Goal: Task Accomplishment & Management: Complete application form

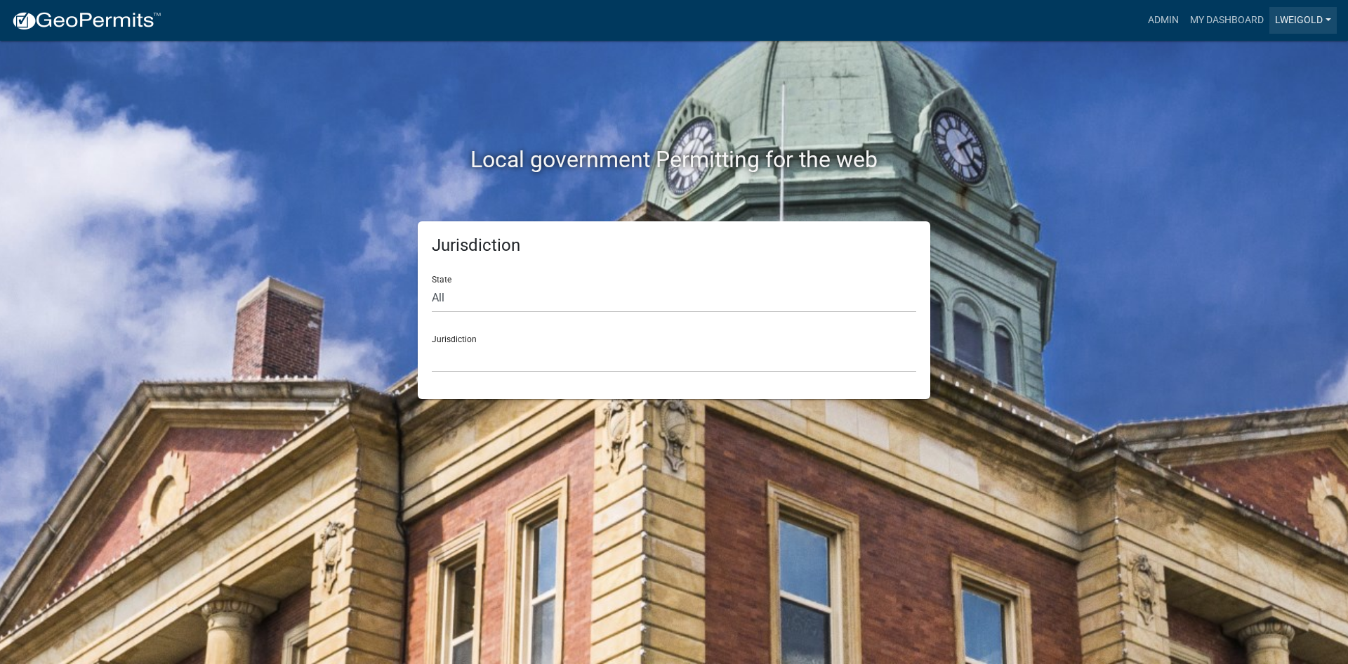
click at [706, 12] on link "lweigold" at bounding box center [1303, 20] width 67 height 27
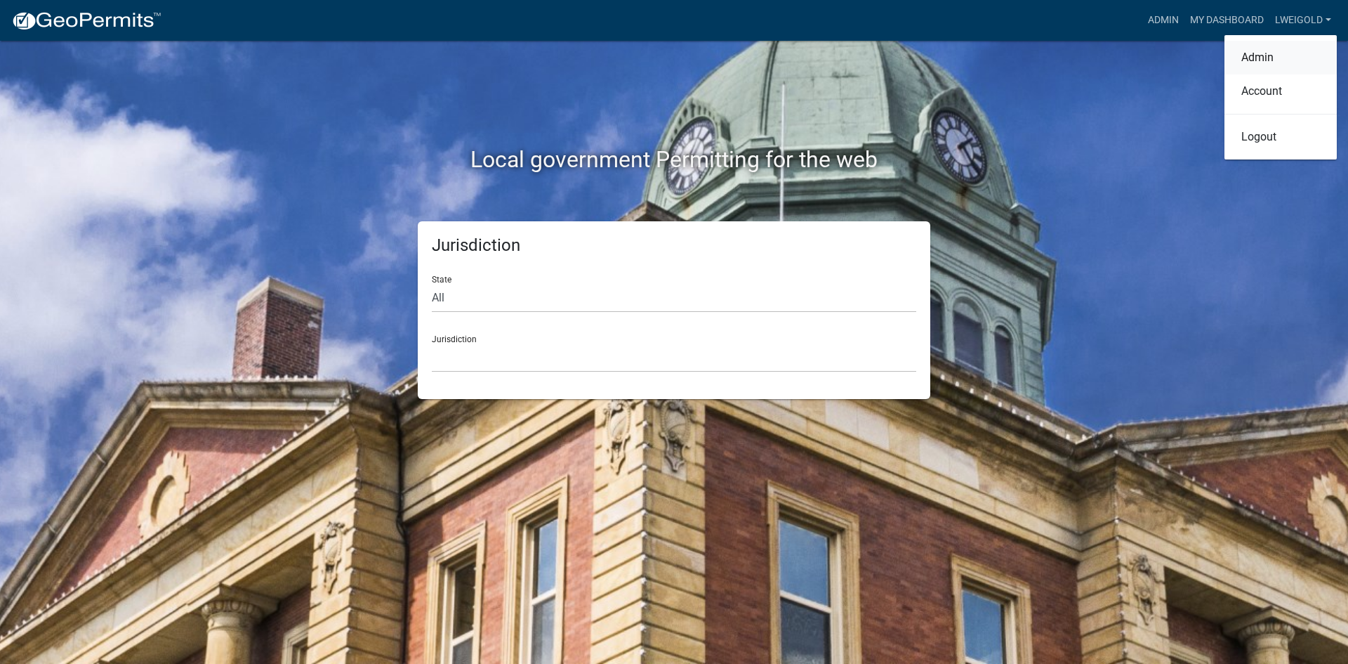
click at [706, 55] on link "Admin" at bounding box center [1281, 58] width 112 height 34
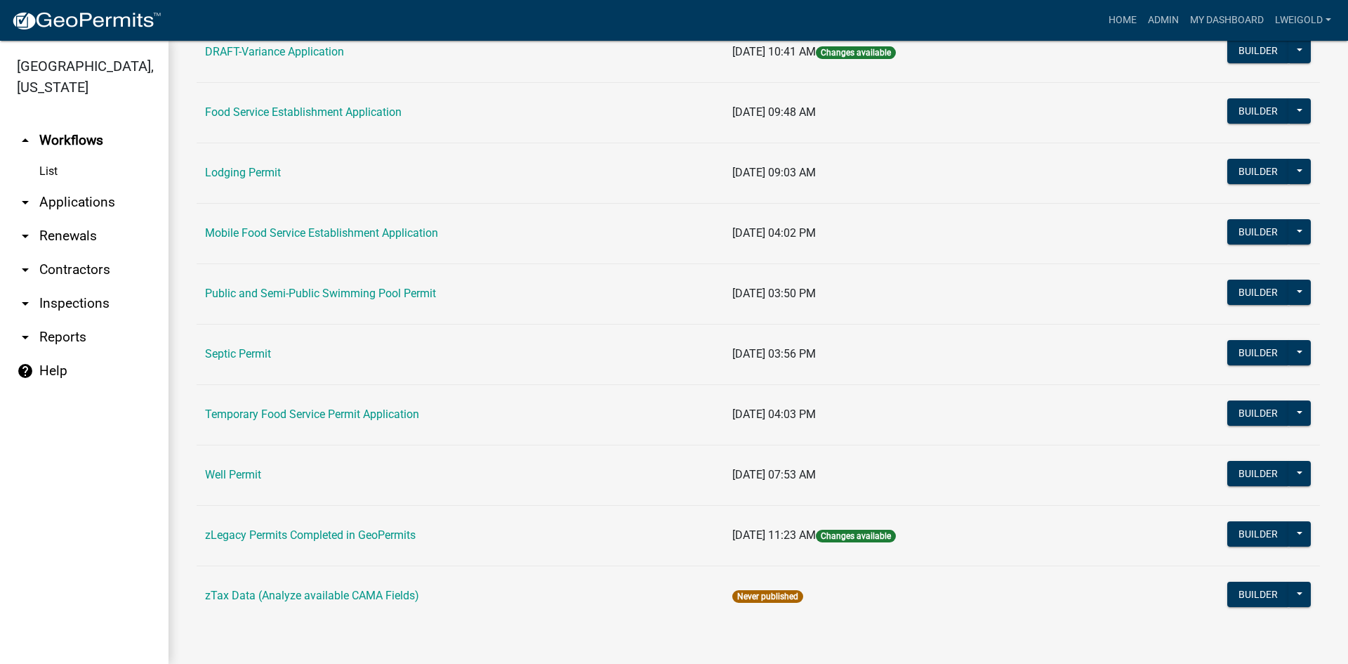
scroll to position [645, 0]
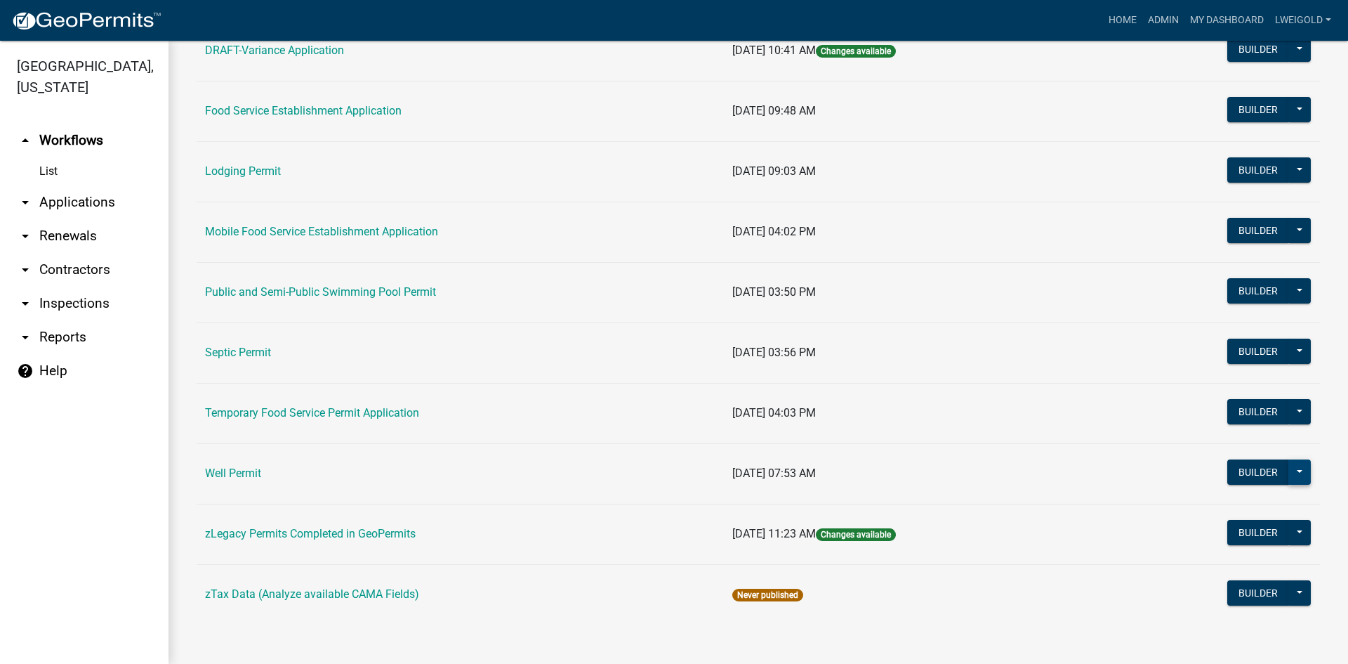
click at [706, 444] on button at bounding box center [1300, 471] width 22 height 25
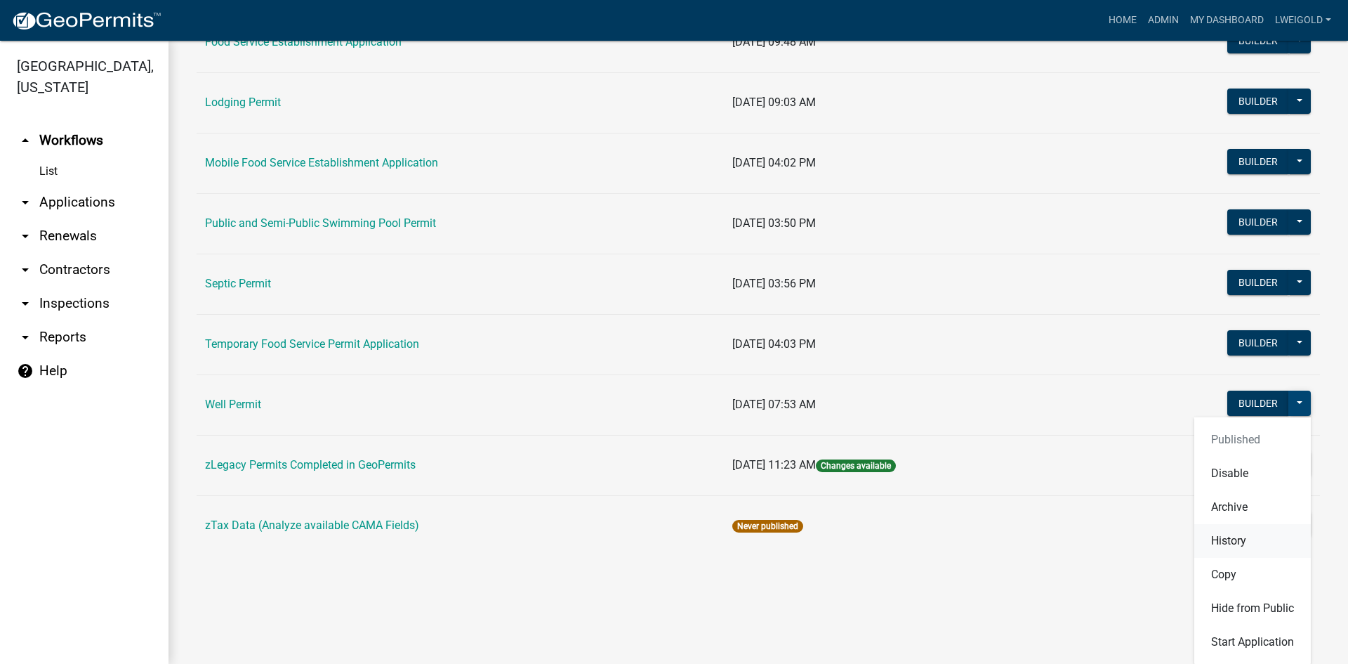
scroll to position [715, 0]
click at [706, 444] on button "Start Application" at bounding box center [1253, 641] width 117 height 34
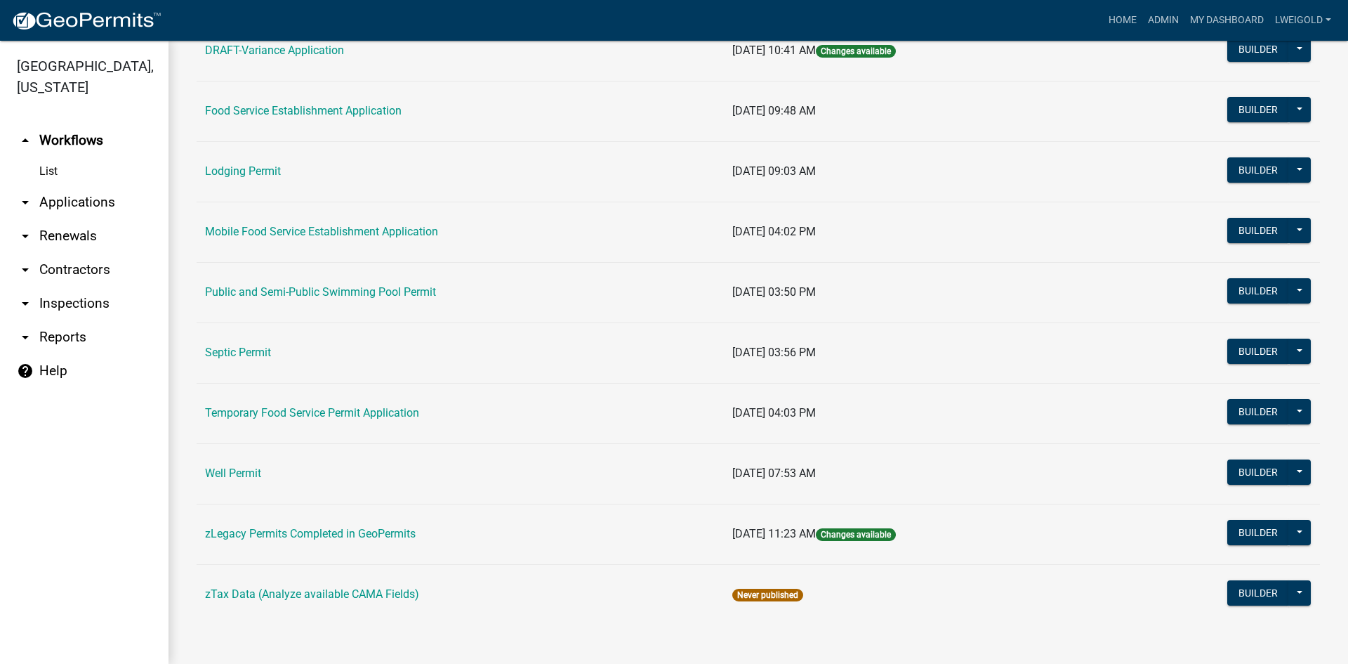
scroll to position [645, 0]
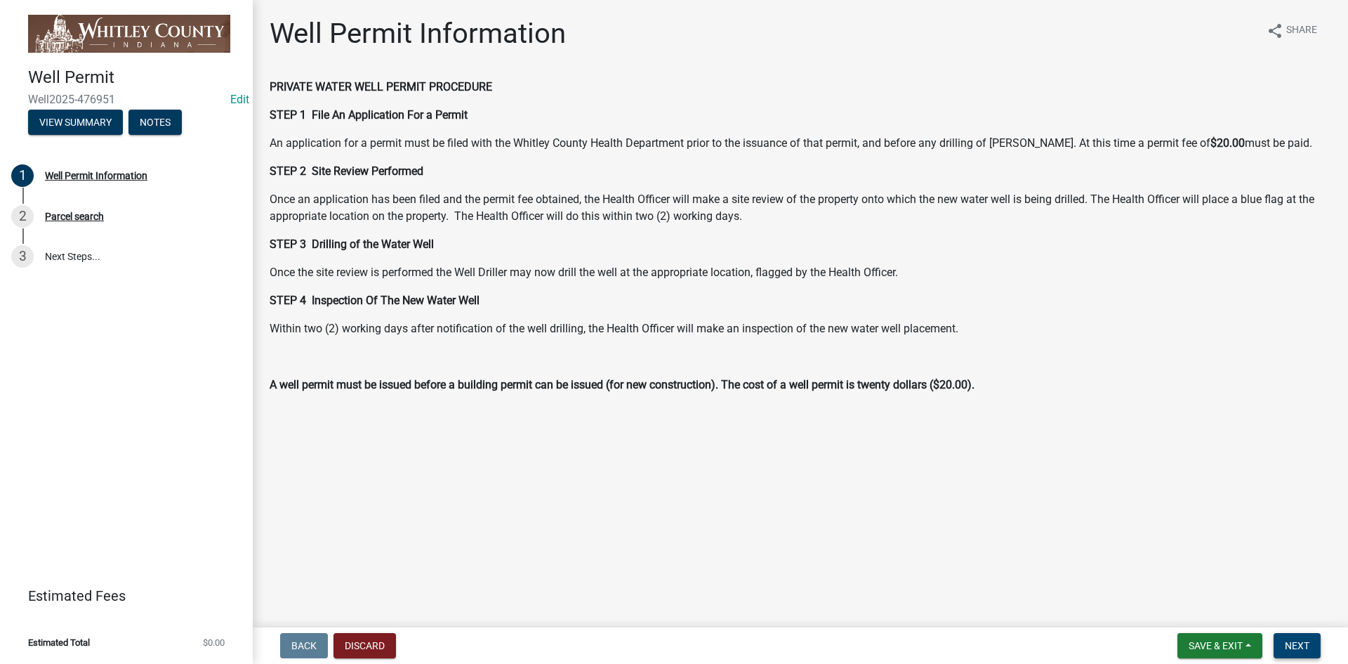
click at [706, 444] on span "Next" at bounding box center [1297, 645] width 25 height 11
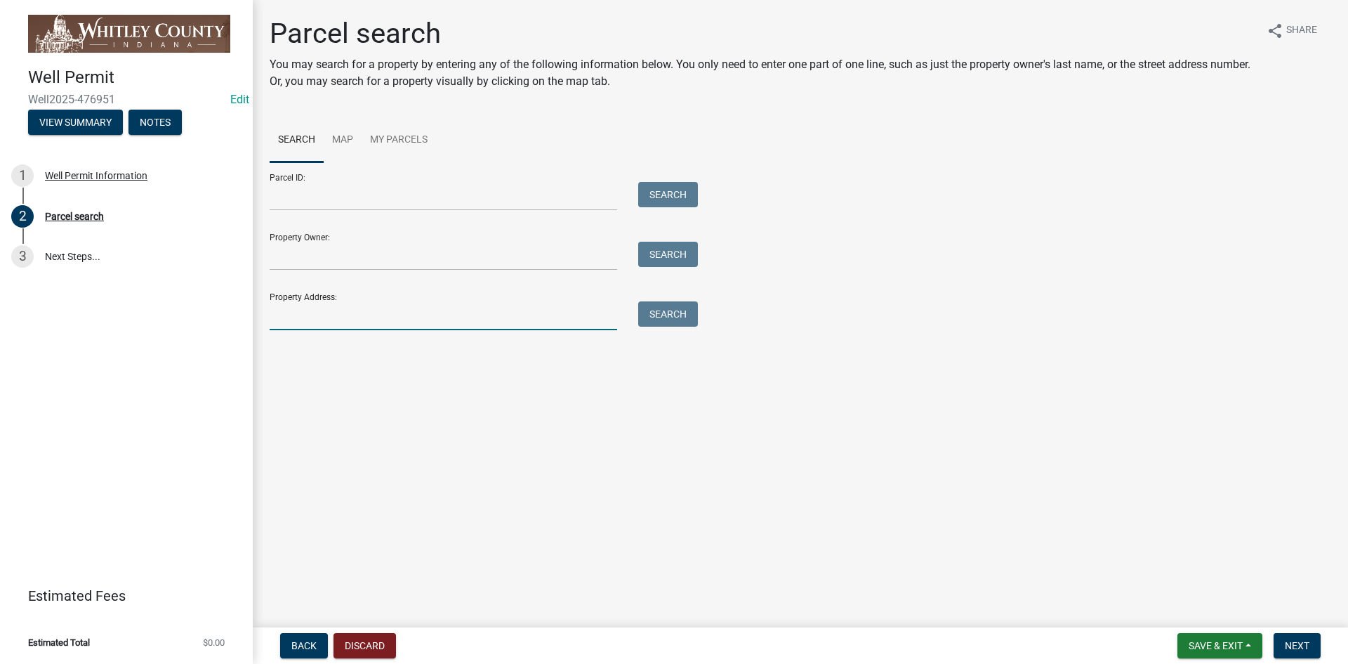
click at [289, 312] on input "Property Address:" at bounding box center [444, 315] width 348 height 29
type input "8640 S"
click at [682, 319] on button "Search" at bounding box center [668, 313] width 60 height 25
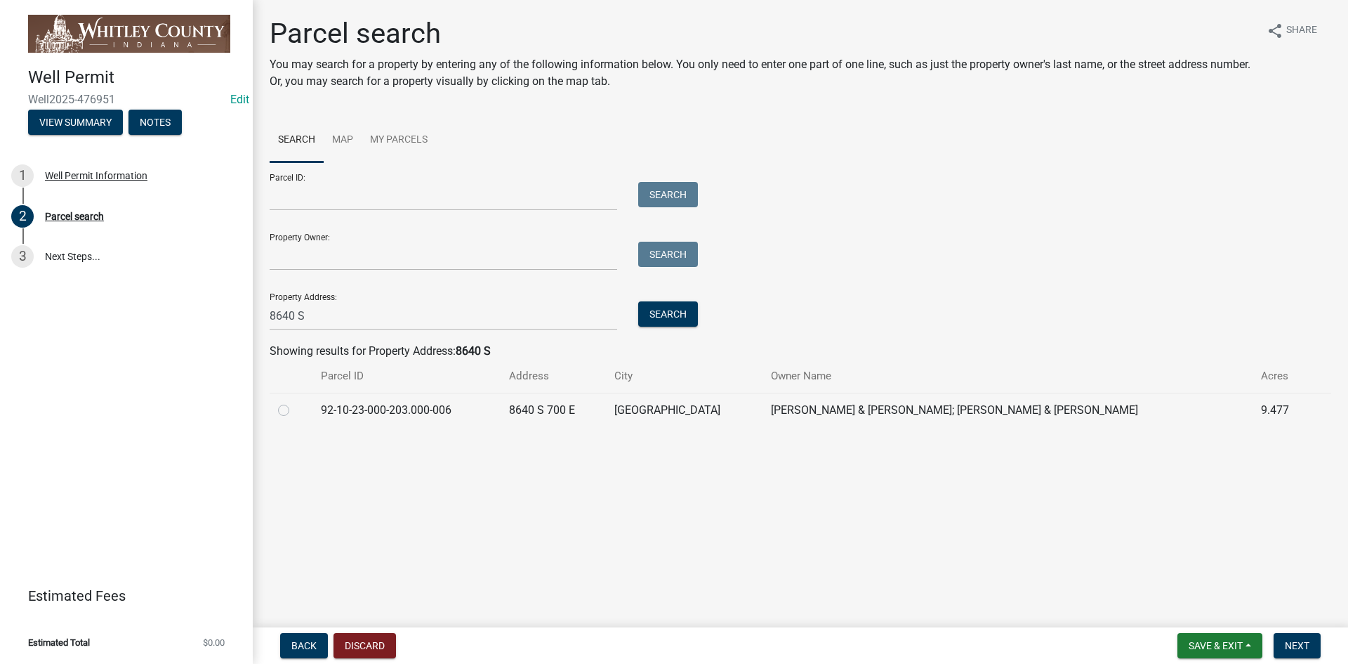
click at [295, 402] on label at bounding box center [295, 402] width 0 height 0
click at [295, 411] on input "radio" at bounding box center [299, 406] width 9 height 9
radio input "true"
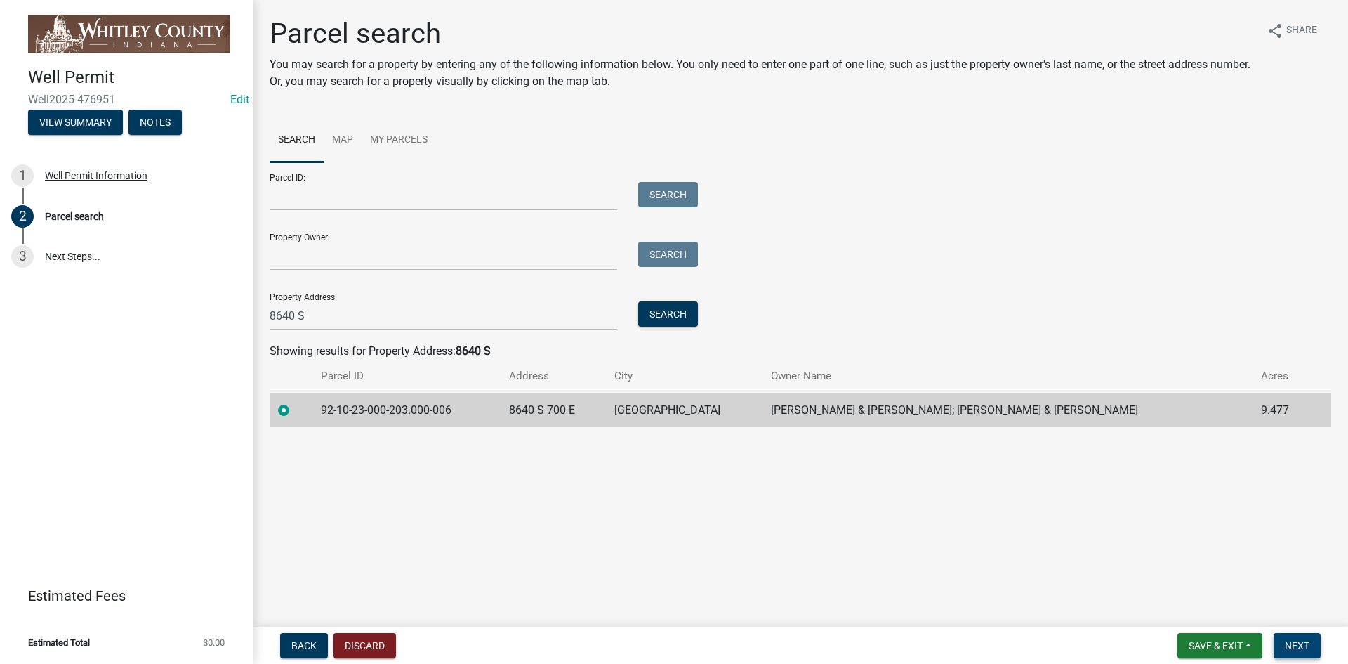
click at [706, 444] on span "Next" at bounding box center [1297, 645] width 25 height 11
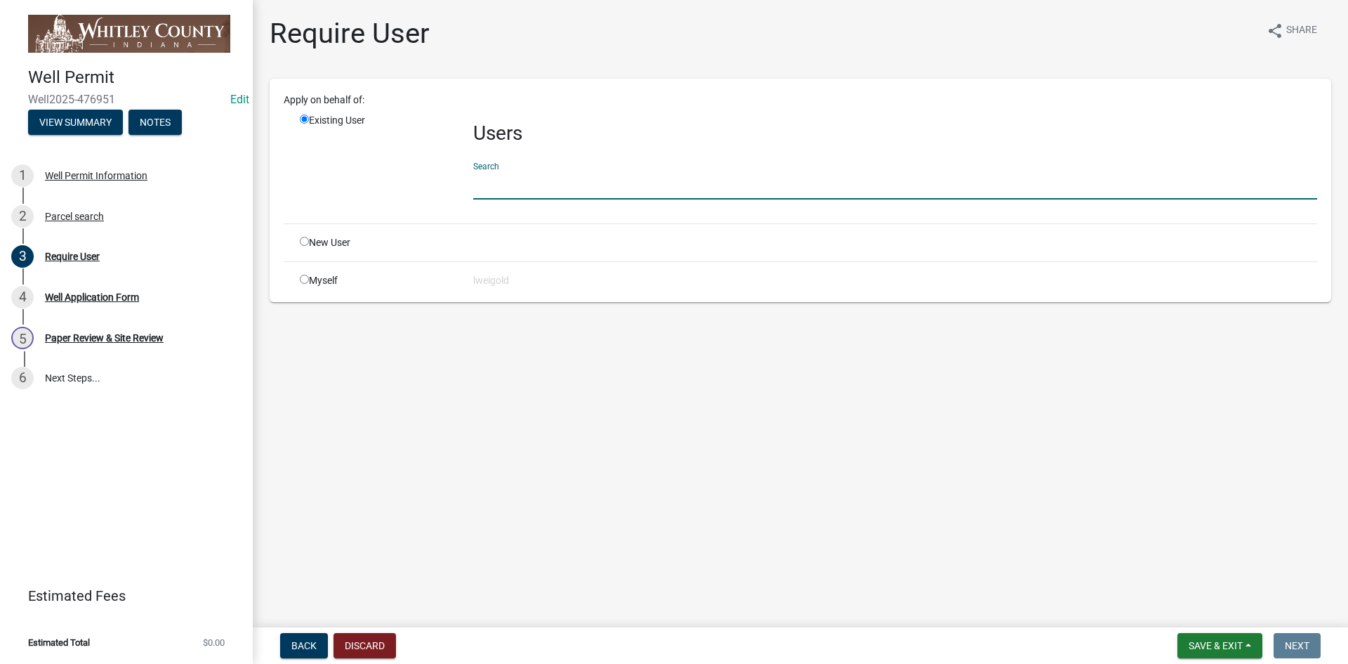
click at [497, 190] on input "text" at bounding box center [895, 185] width 844 height 29
type input "WhitleyH"
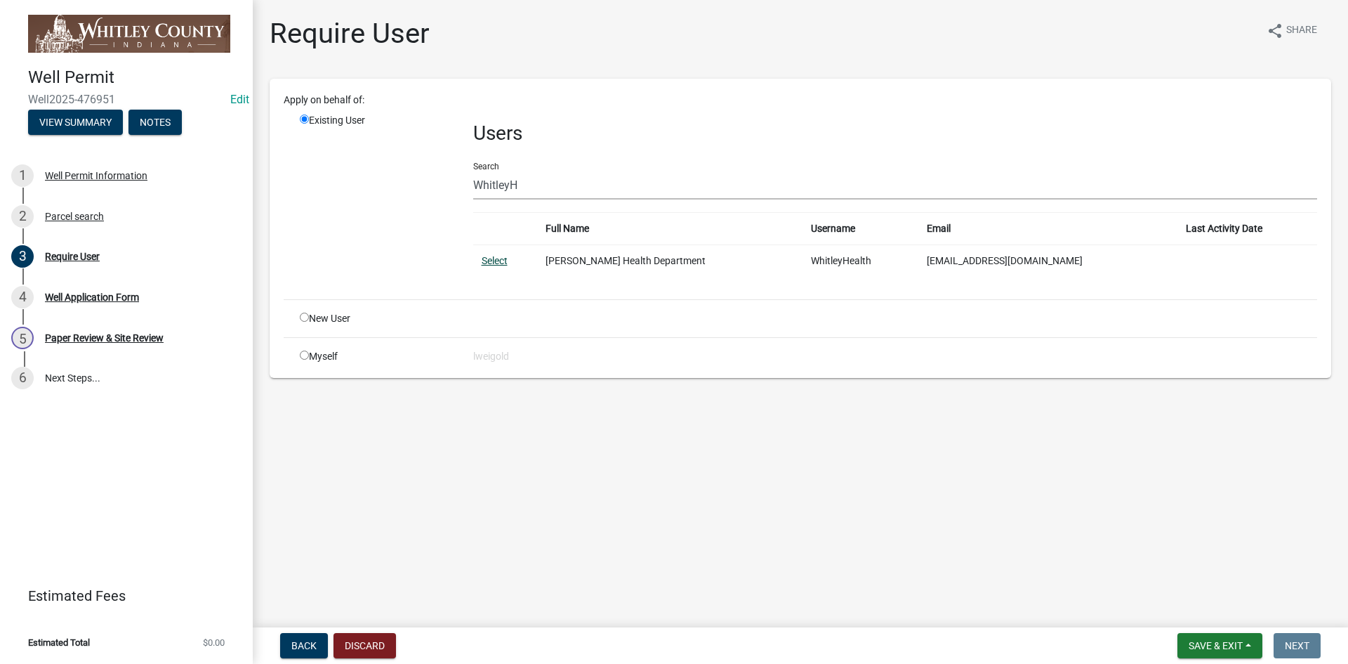
click at [490, 263] on link "Select" at bounding box center [495, 260] width 26 height 11
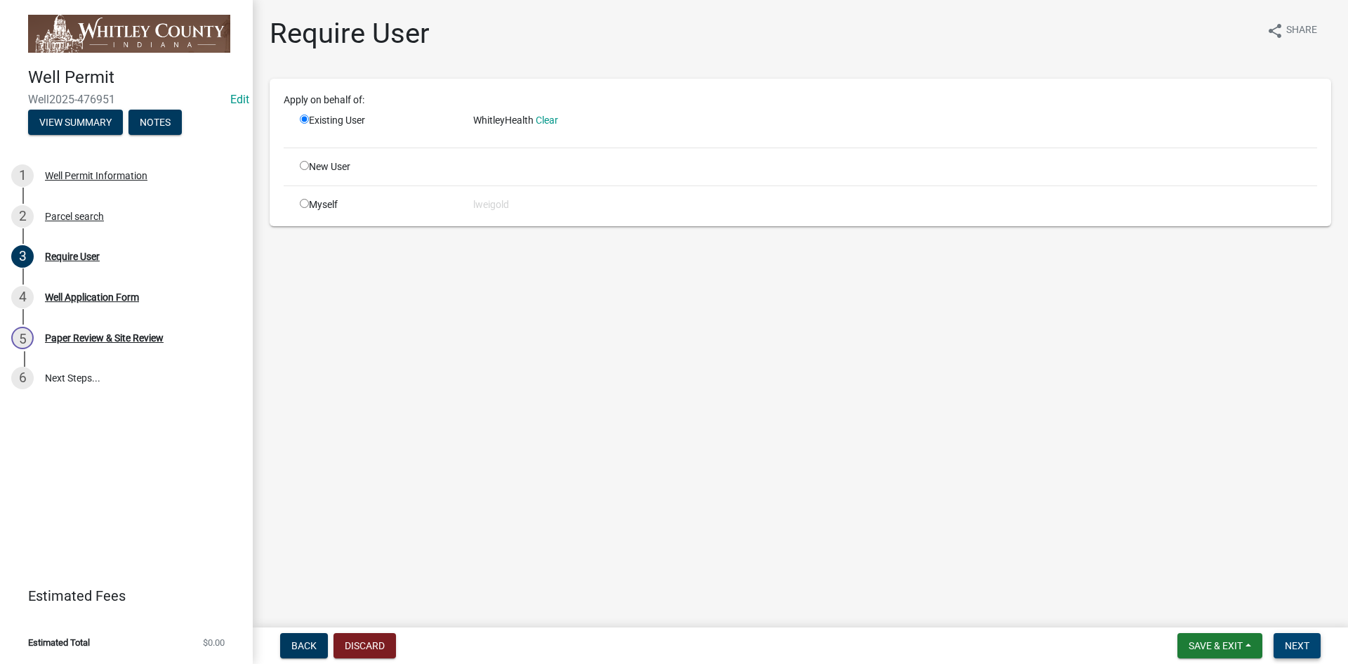
click at [706, 444] on span "Next" at bounding box center [1297, 645] width 25 height 11
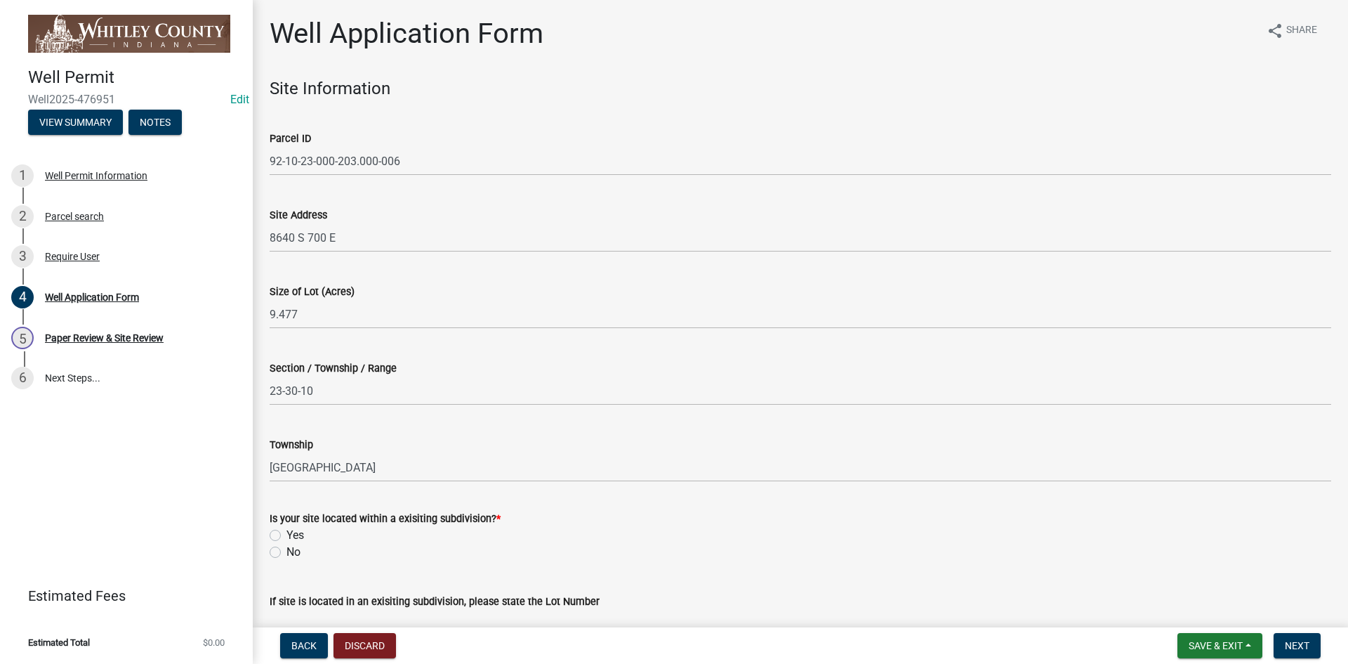
scroll to position [140, 0]
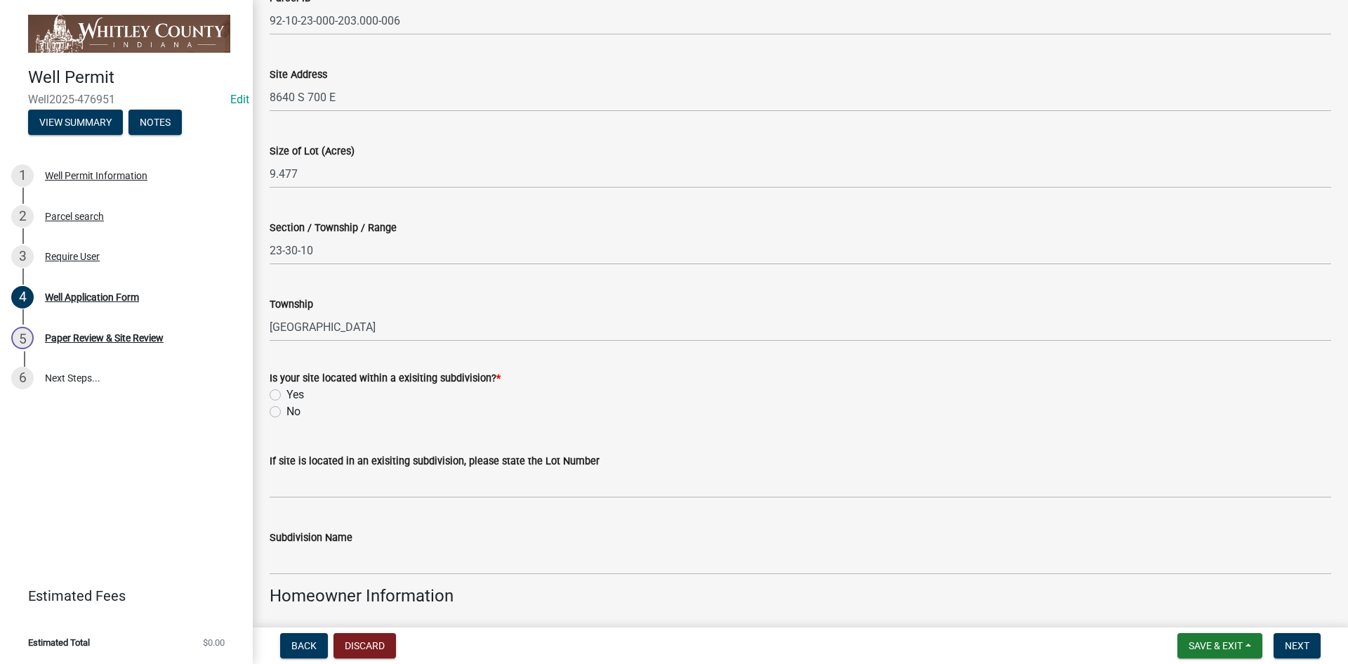
click at [287, 409] on label "No" at bounding box center [294, 411] width 14 height 17
click at [287, 409] on input "No" at bounding box center [291, 407] width 9 height 9
radio input "true"
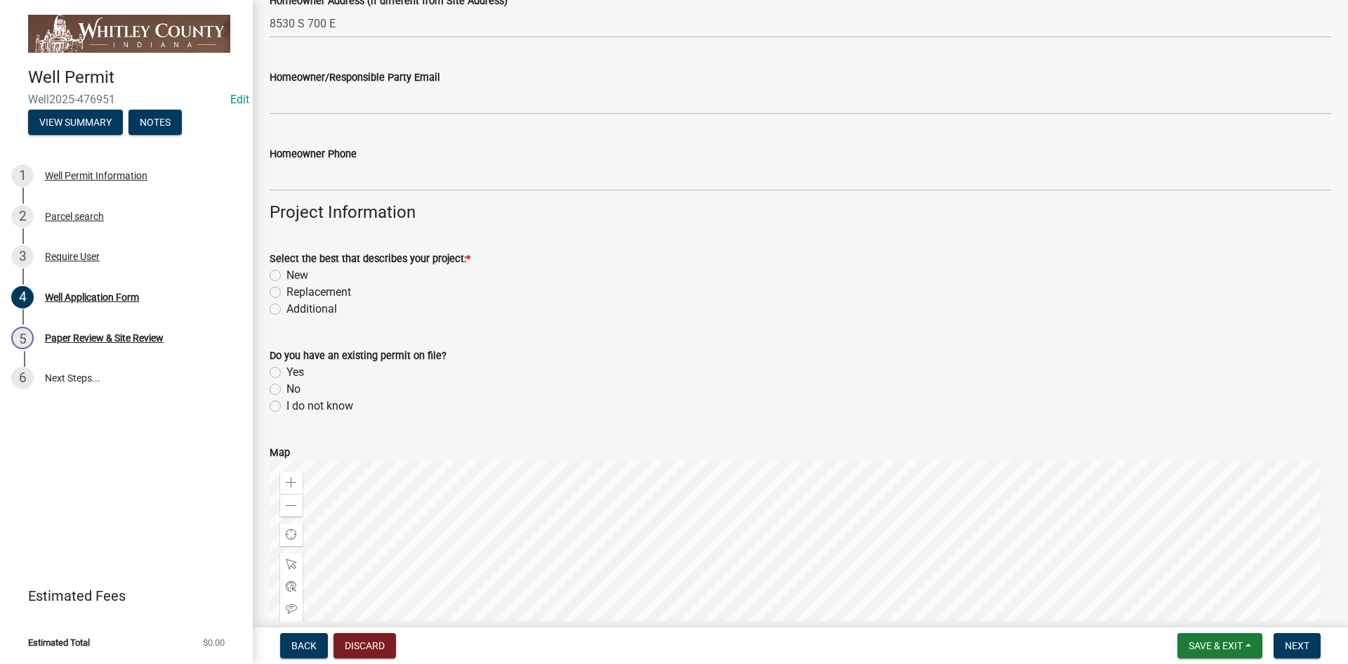
scroll to position [983, 0]
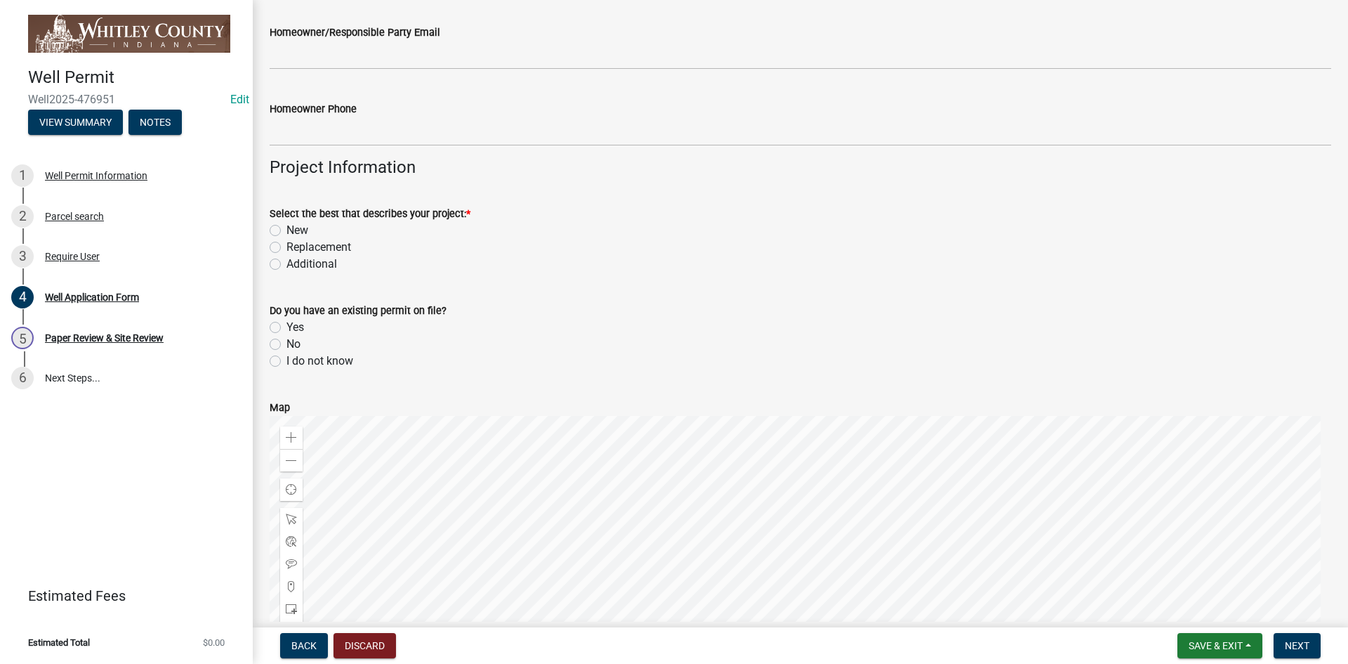
click at [287, 228] on label "New" at bounding box center [298, 230] width 22 height 17
click at [287, 228] on input "New" at bounding box center [291, 226] width 9 height 9
radio input "true"
click at [287, 344] on label "No" at bounding box center [294, 344] width 14 height 17
click at [287, 344] on input "No" at bounding box center [291, 340] width 9 height 9
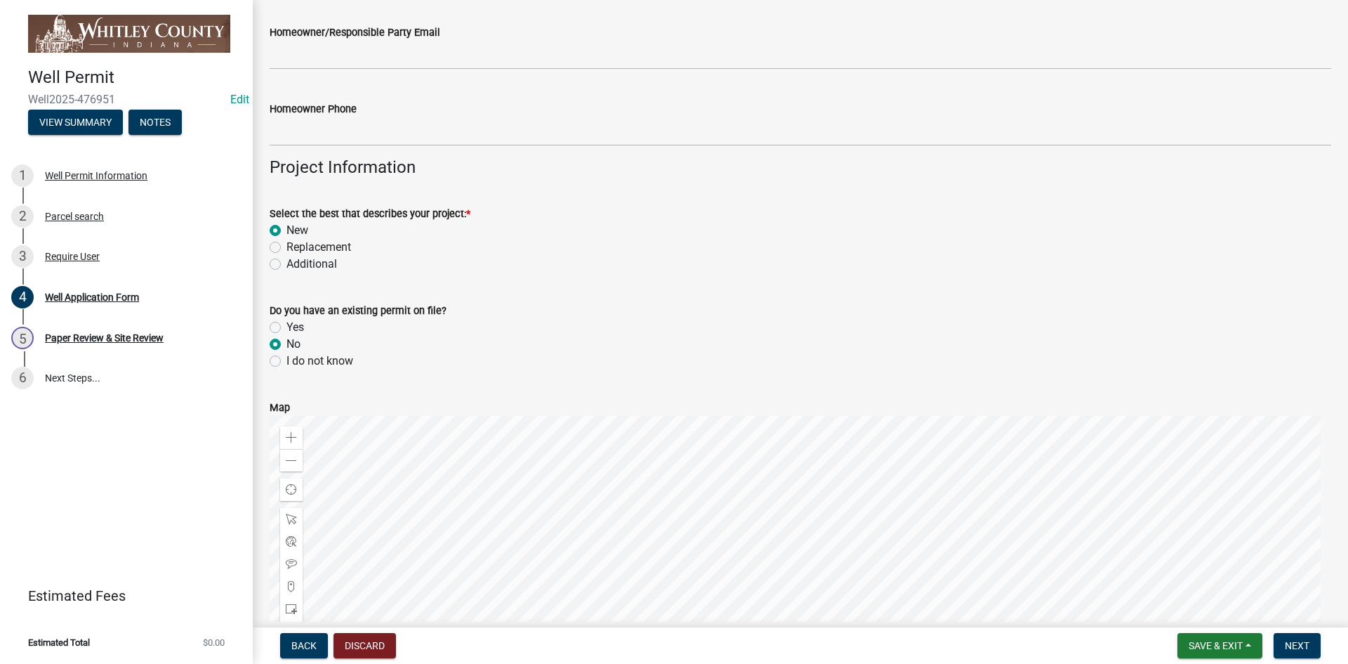
radio input "true"
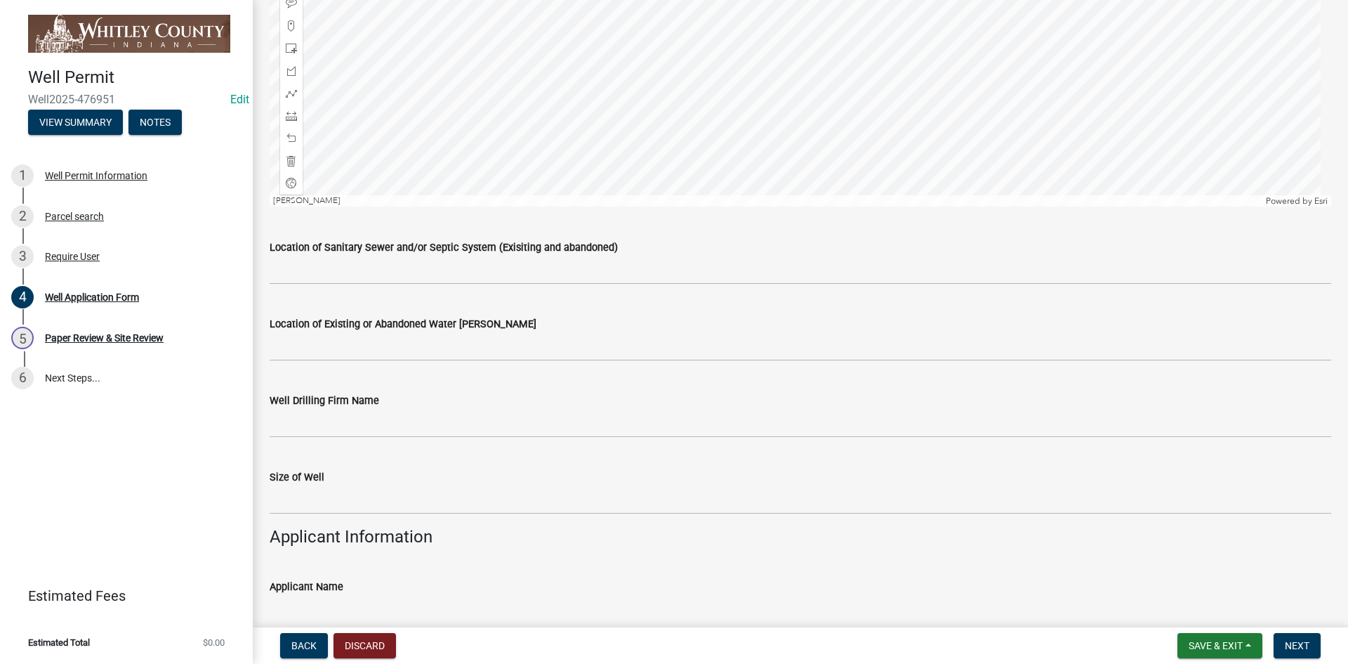
scroll to position [1545, 0]
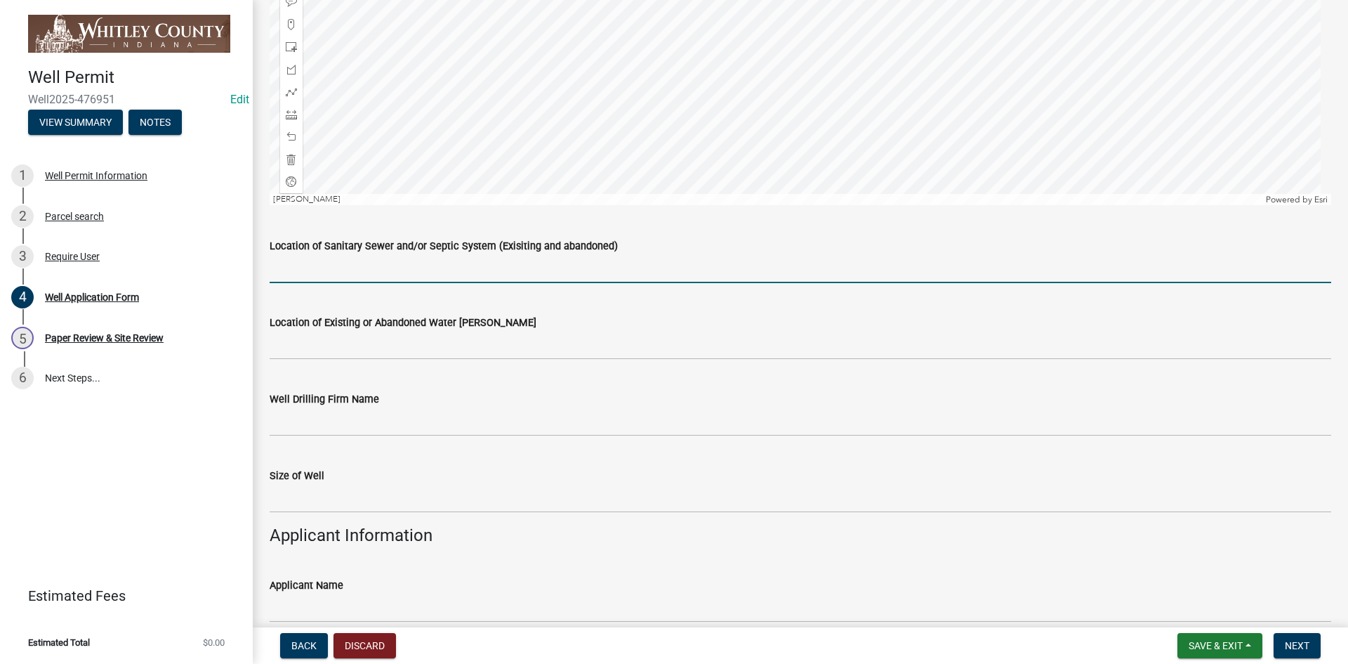
click at [308, 268] on input "Location of Sanitary Sewer and/or Septic System (Exisiting and abandoned)" at bounding box center [801, 268] width 1062 height 29
type input "N/A"
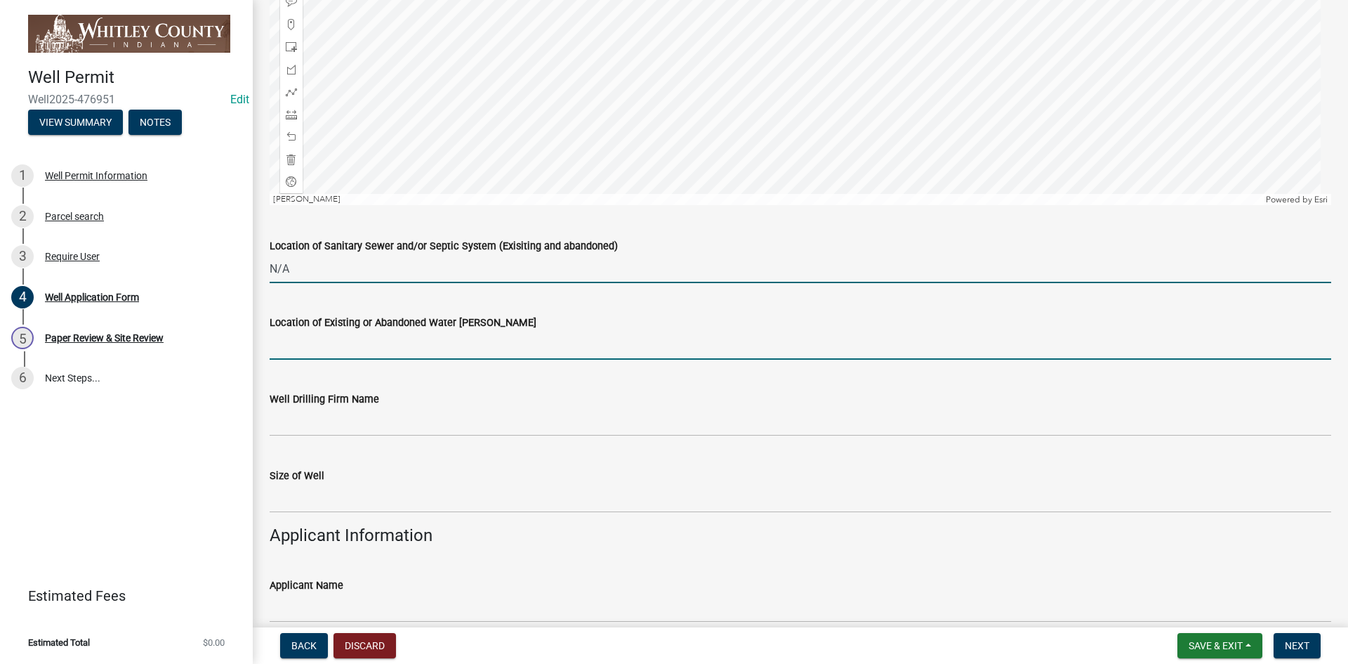
click at [297, 351] on input "Location of Existing or Abandoned Water [PERSON_NAME]" at bounding box center [801, 345] width 1062 height 29
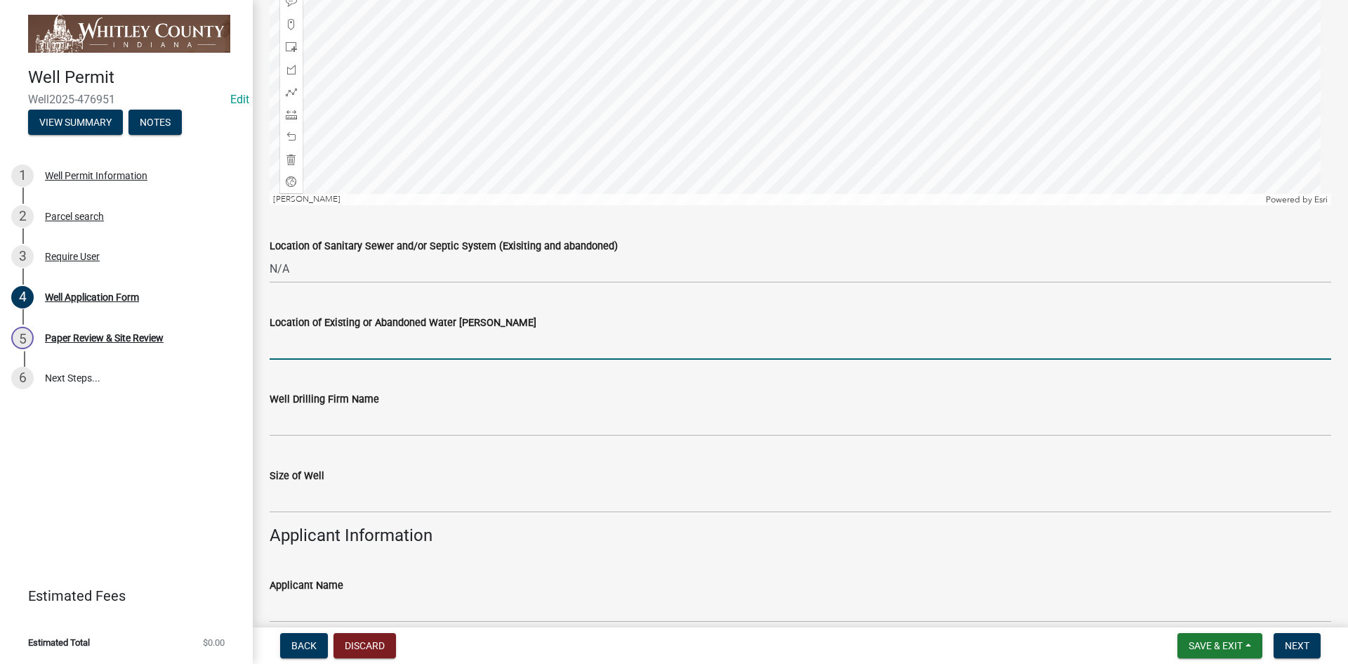
type input "N/A"
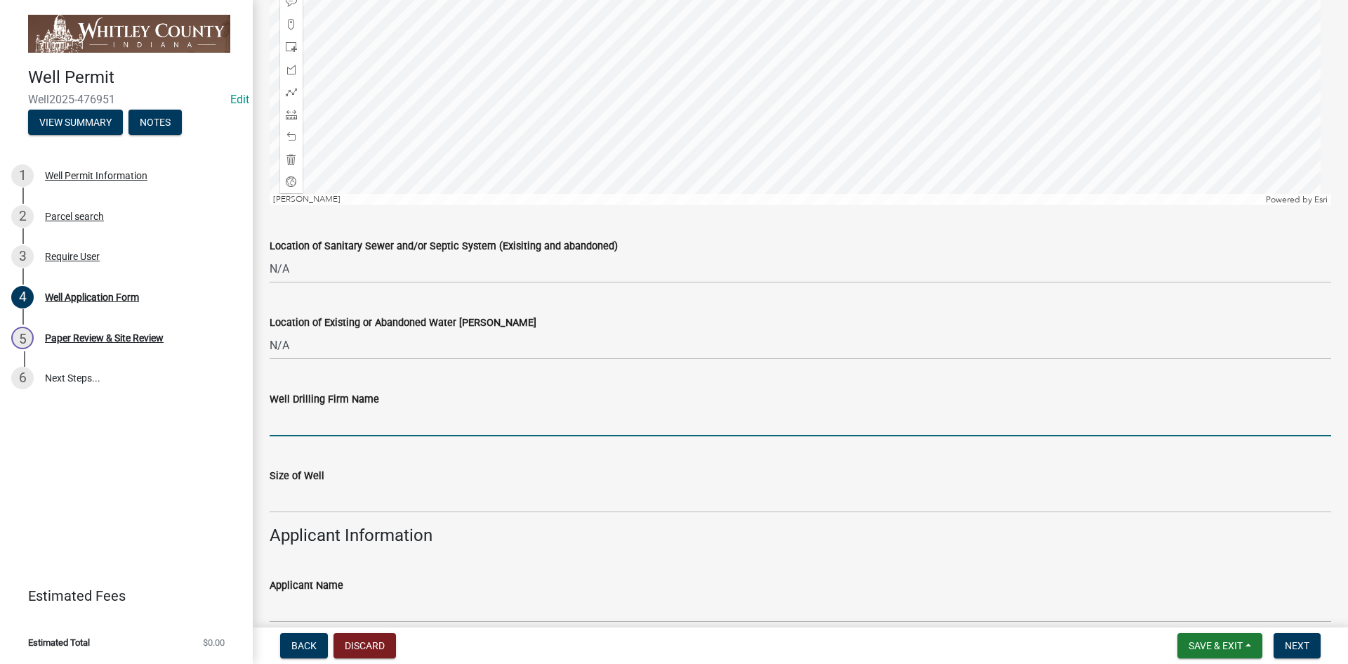
click at [301, 429] on input "Well Drilling Firm Name" at bounding box center [801, 421] width 1062 height 29
type input "Amstate"
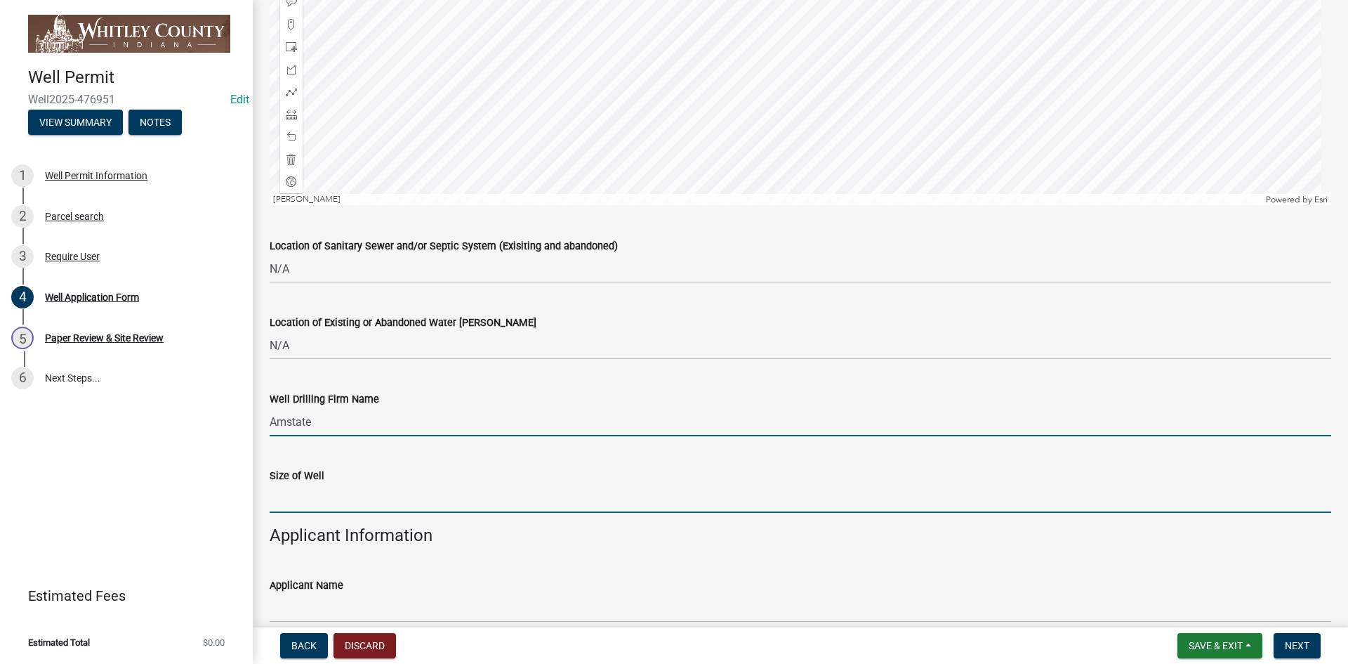
click at [295, 444] on input "text" at bounding box center [801, 498] width 1062 height 29
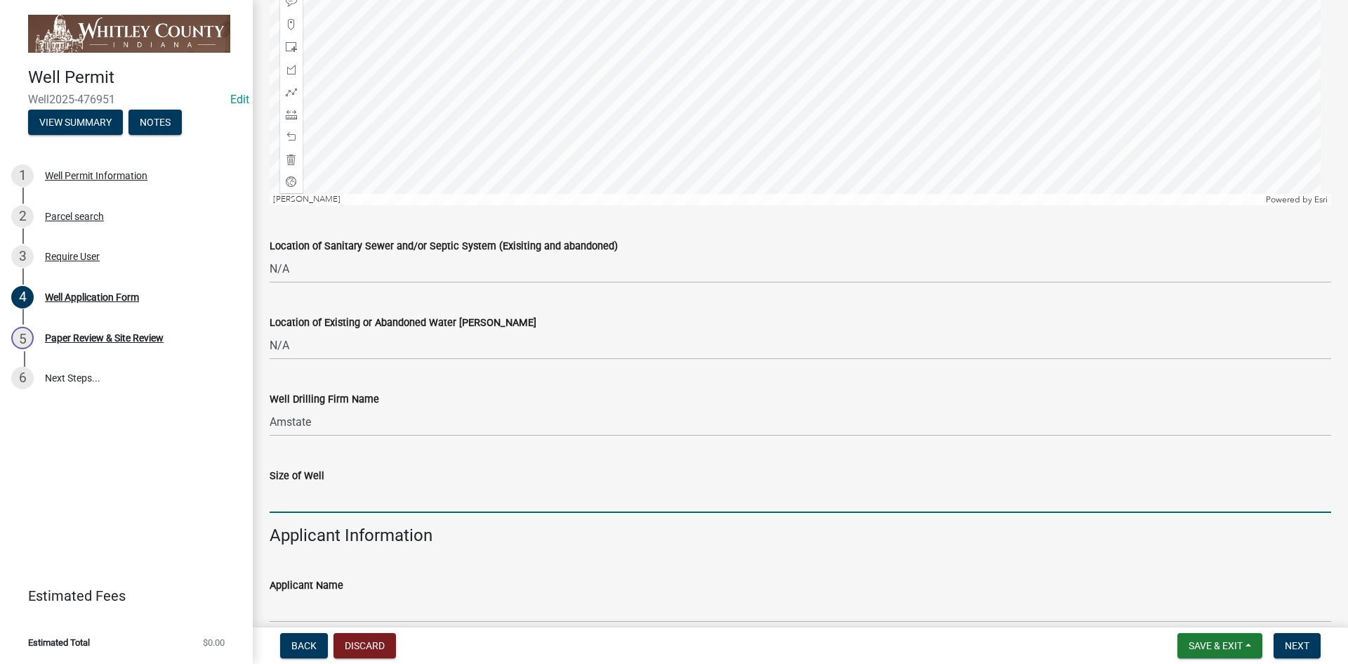
type input "5"
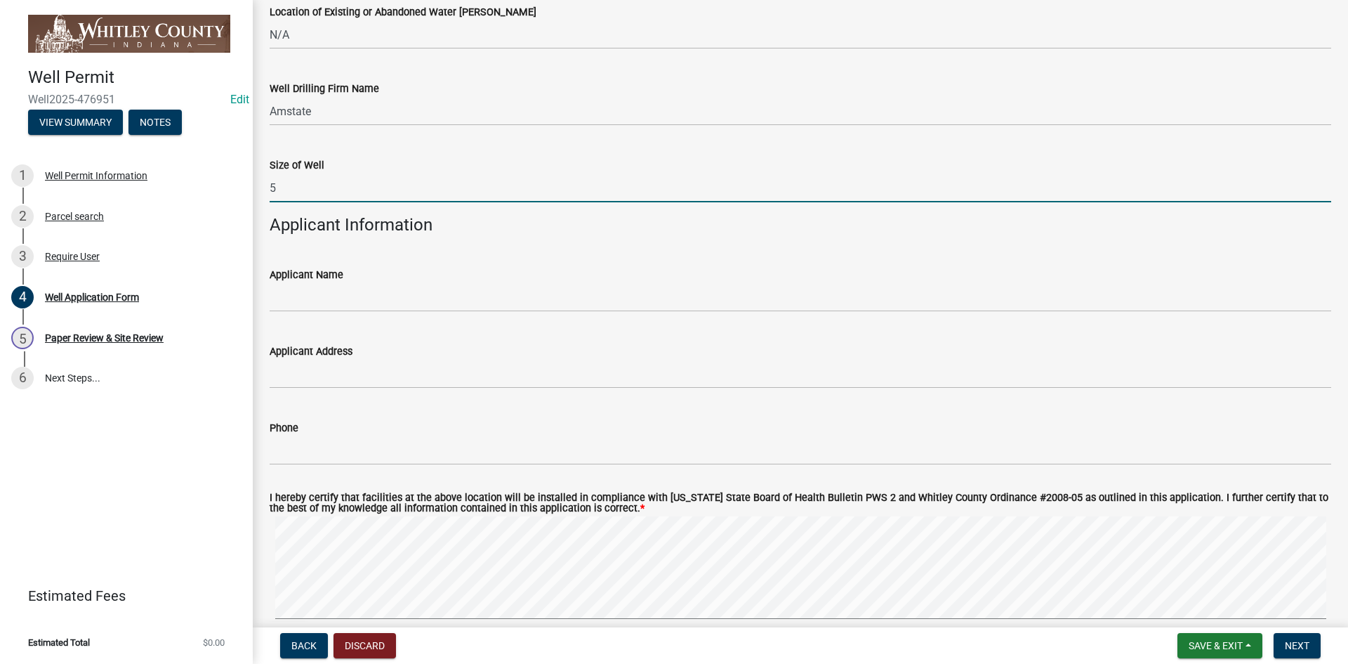
scroll to position [1896, 0]
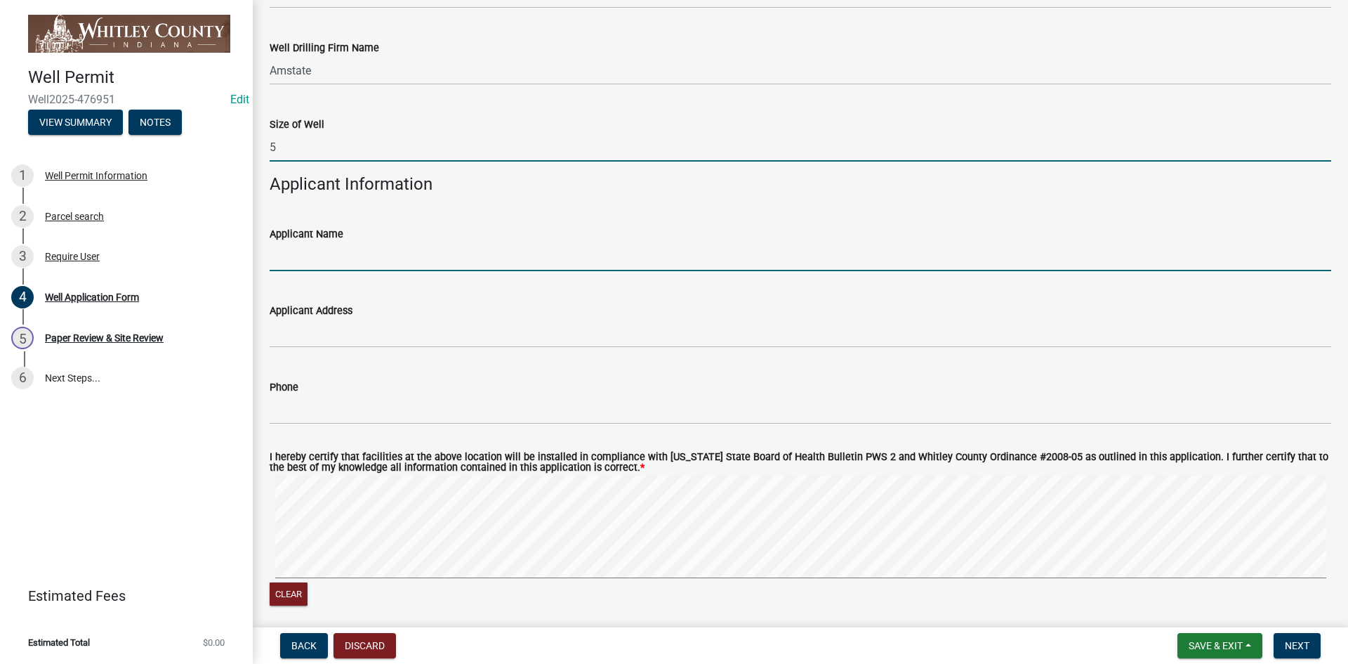
click at [276, 256] on input "Applicant Name" at bounding box center [801, 256] width 1062 height 29
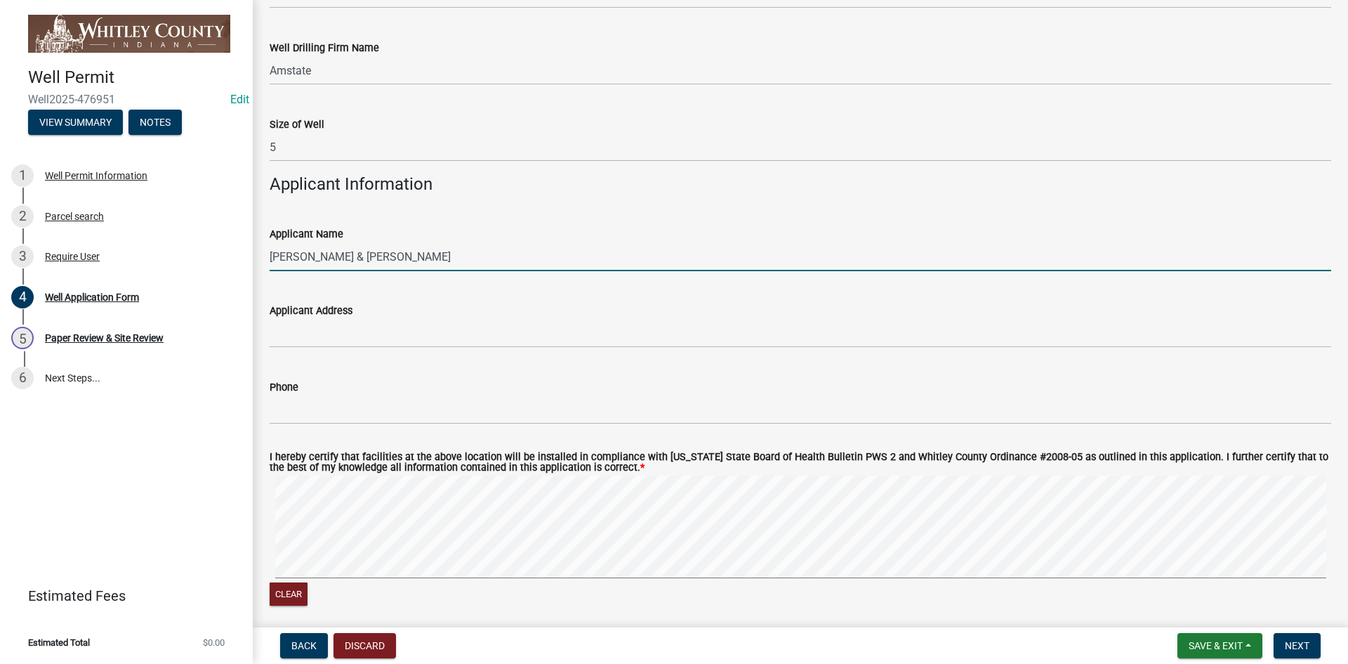
type input "[PERSON_NAME] & [PERSON_NAME]"
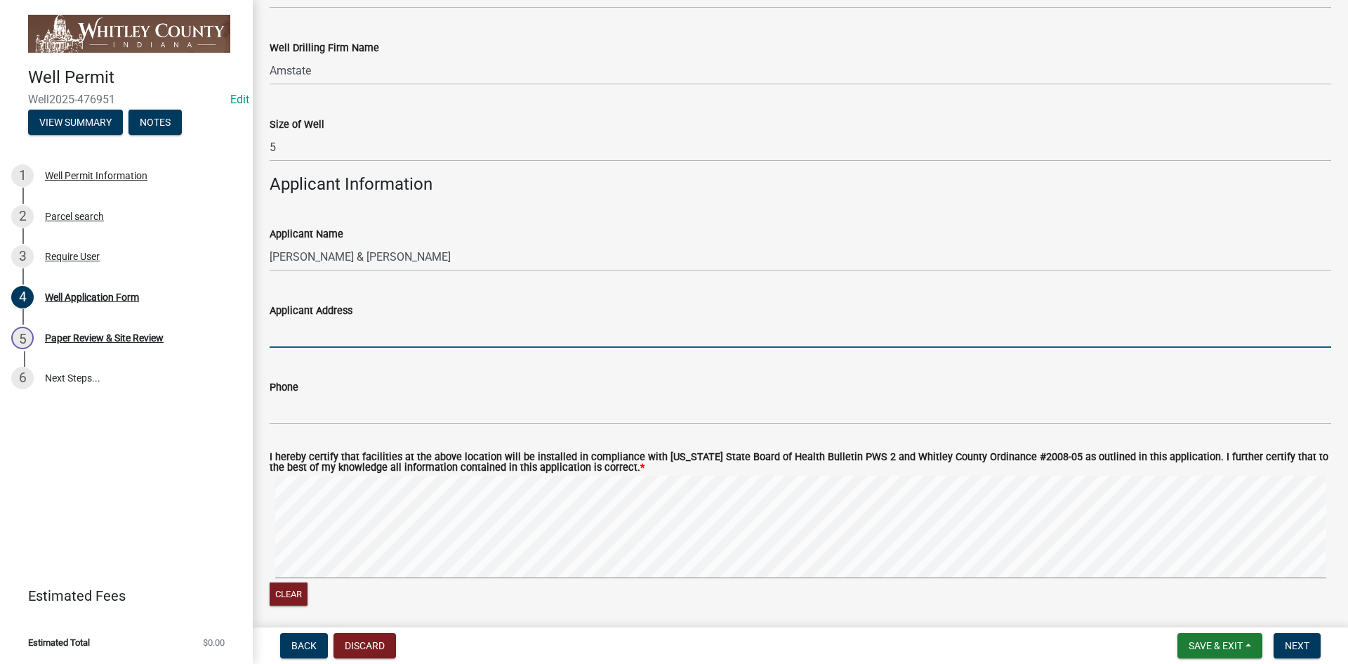
click at [273, 334] on input "Applicant Address" at bounding box center [801, 333] width 1062 height 29
type input "[STREET_ADDRESS][US_STATE]"
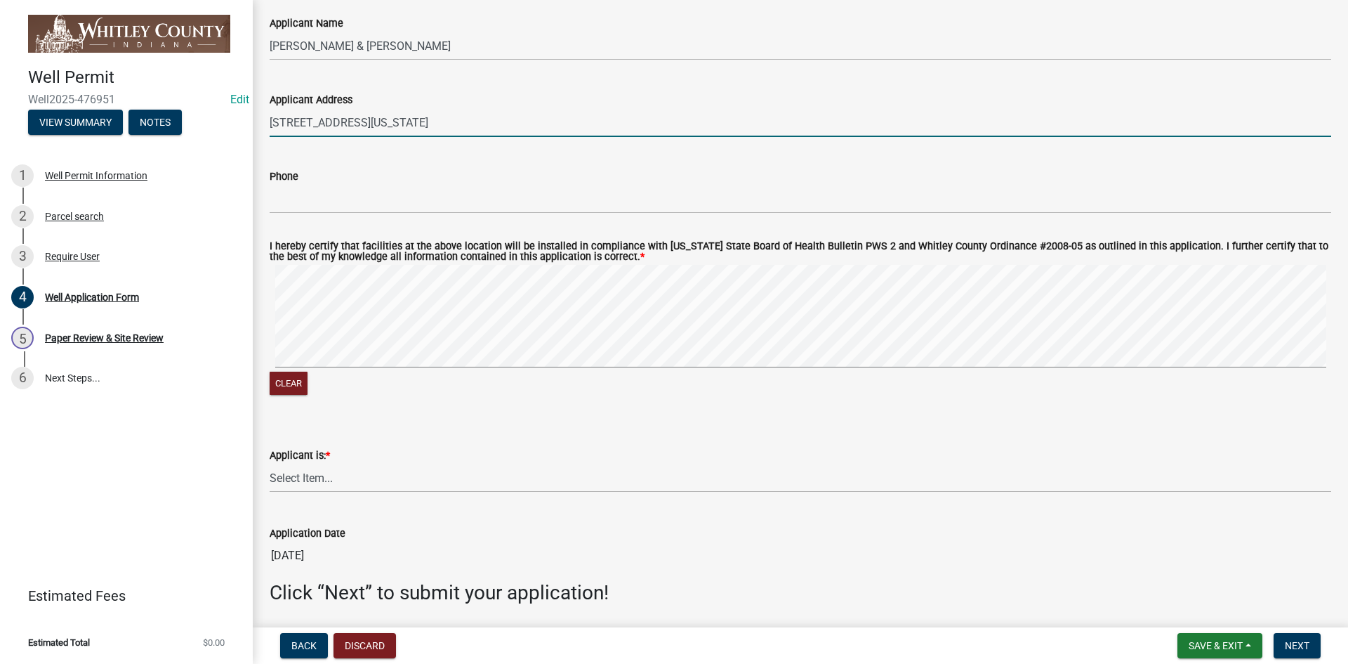
scroll to position [2157, 0]
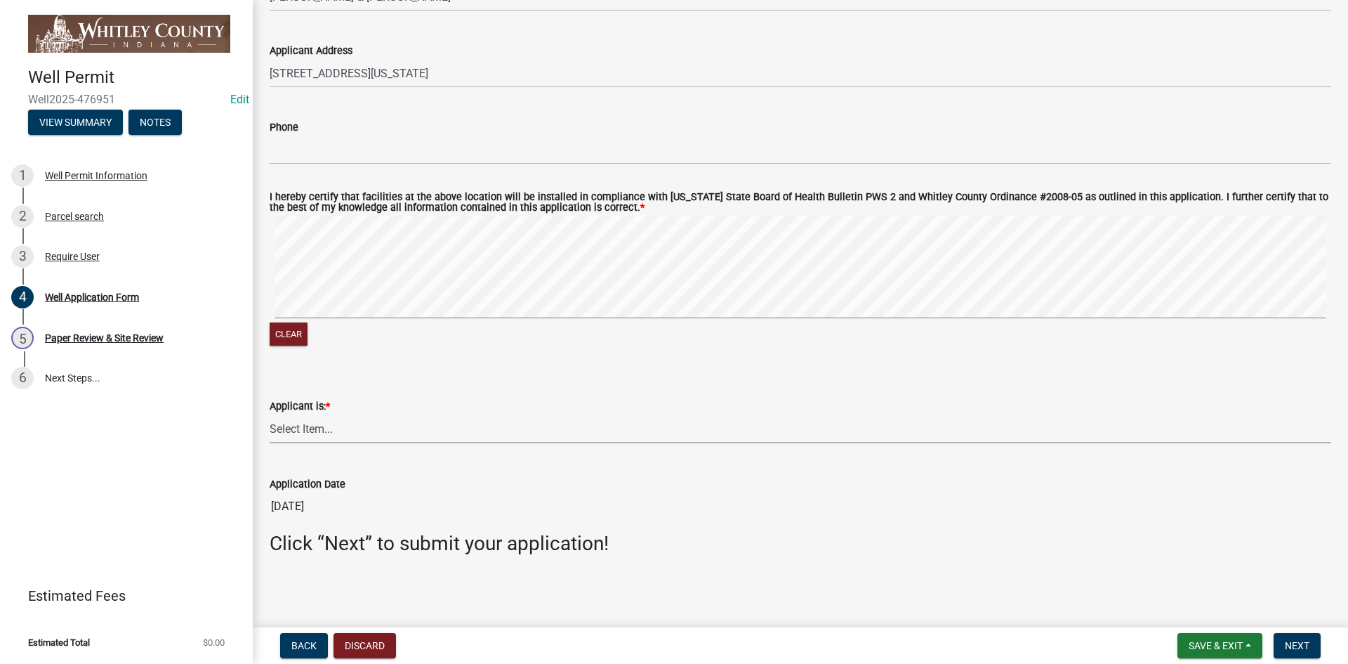
click at [316, 428] on select "Select Item... Owner Contractor Builder" at bounding box center [801, 428] width 1062 height 29
click at [270, 414] on select "Select Item... Owner Contractor Builder" at bounding box center [801, 428] width 1062 height 29
select select "e178e561-d893-4f30-b487-8ebb6532a1d4"
click at [706, 444] on span "Next" at bounding box center [1297, 645] width 25 height 11
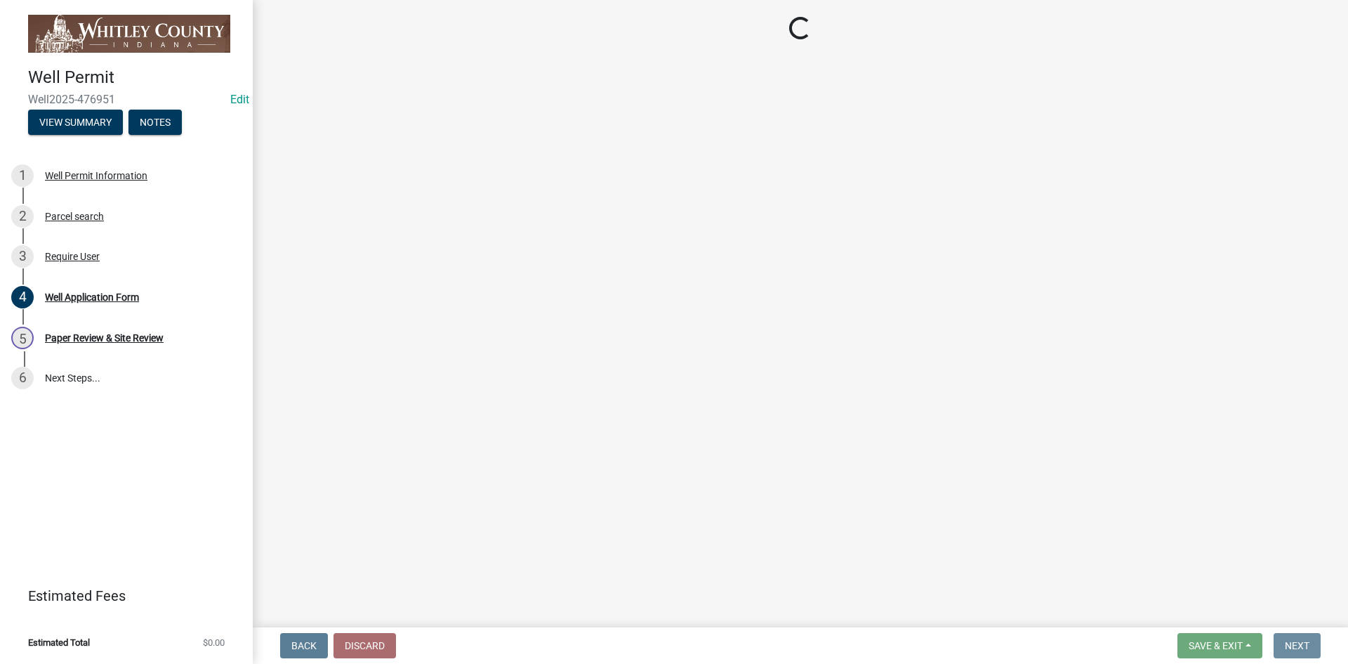
scroll to position [0, 0]
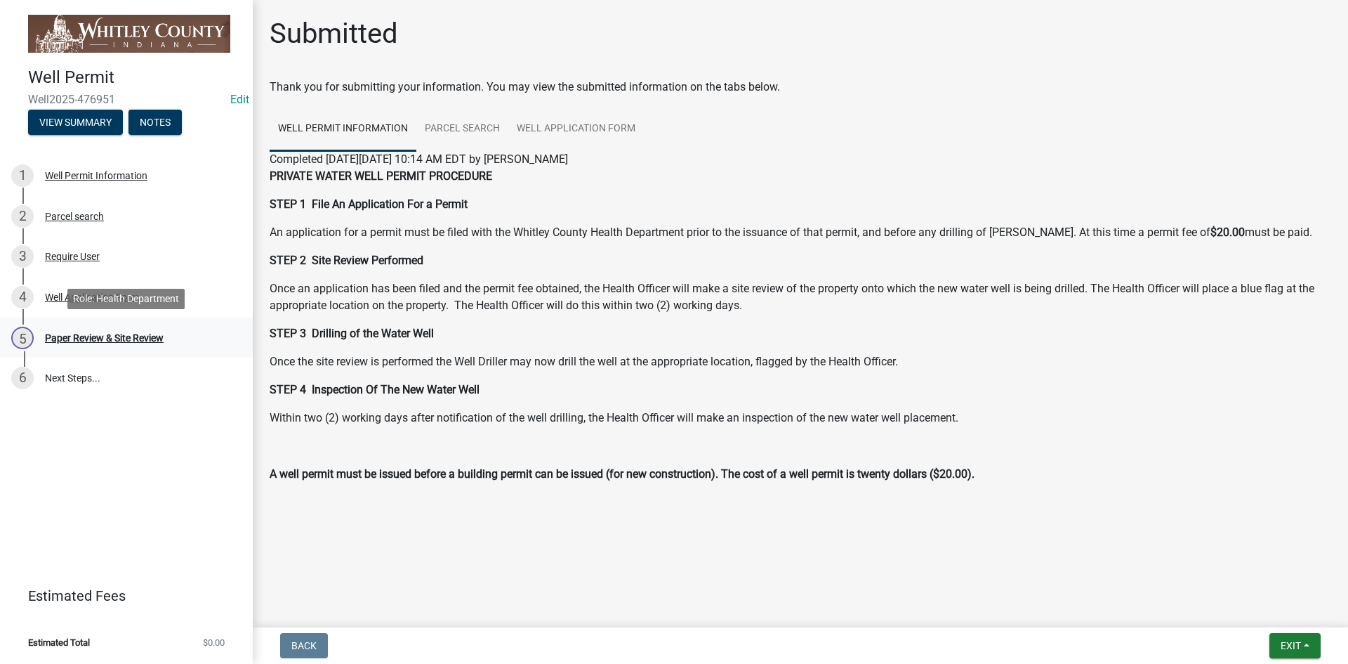
click at [108, 342] on div "Paper Review & Site Review" at bounding box center [104, 338] width 119 height 10
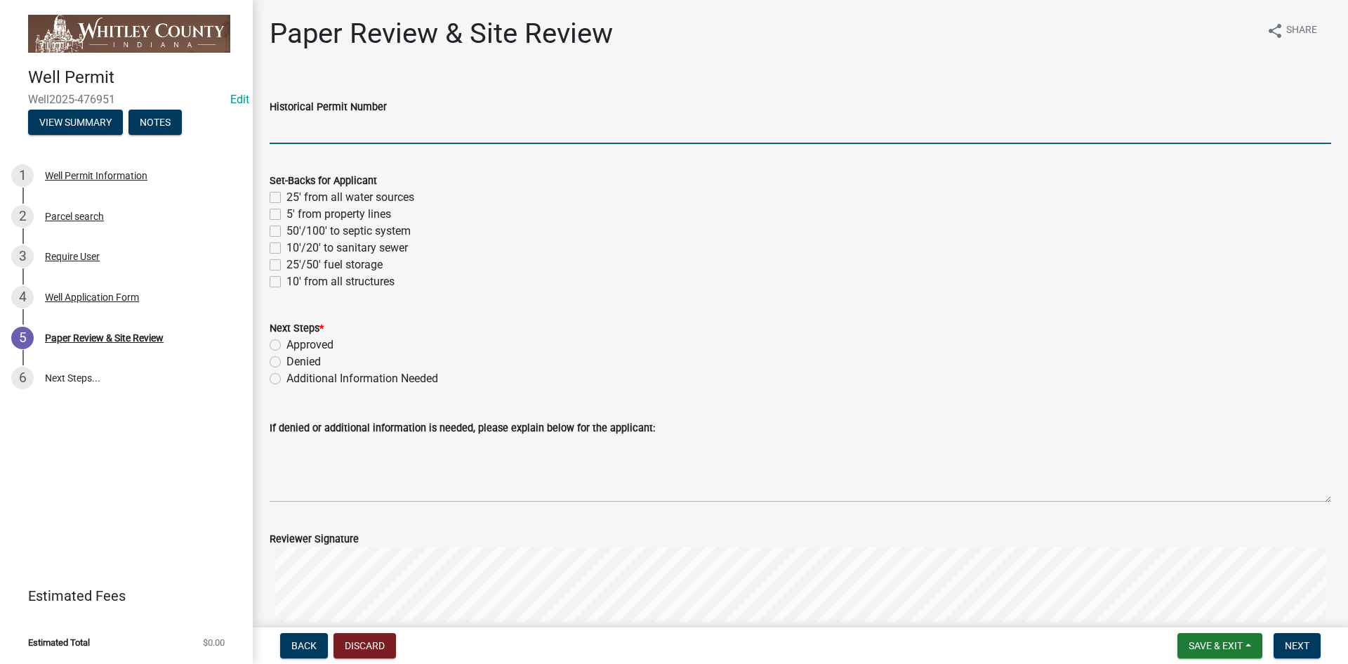
click at [277, 128] on input "Historical Permit Number" at bounding box center [801, 129] width 1062 height 29
type input "7593"
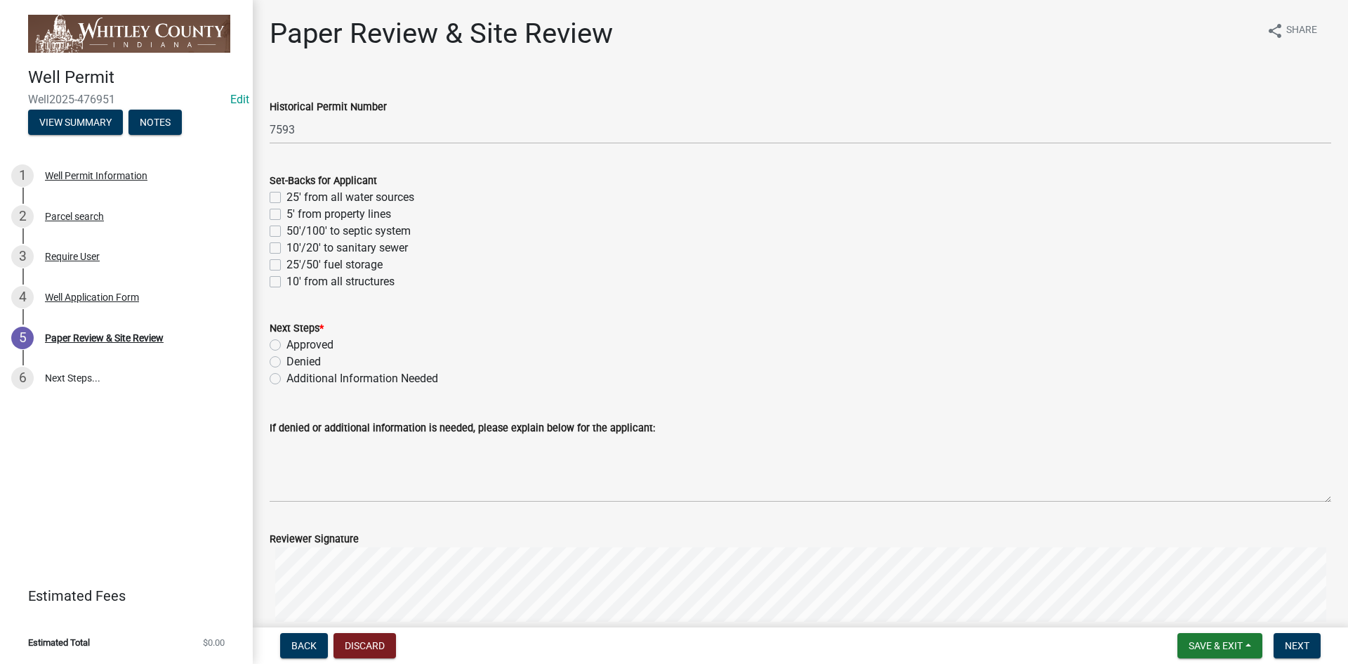
click at [287, 213] on label "5' from property lines" at bounding box center [339, 214] width 105 height 17
click at [287, 213] on input "5' from property lines" at bounding box center [291, 210] width 9 height 9
checkbox input "true"
checkbox input "false"
checkbox input "true"
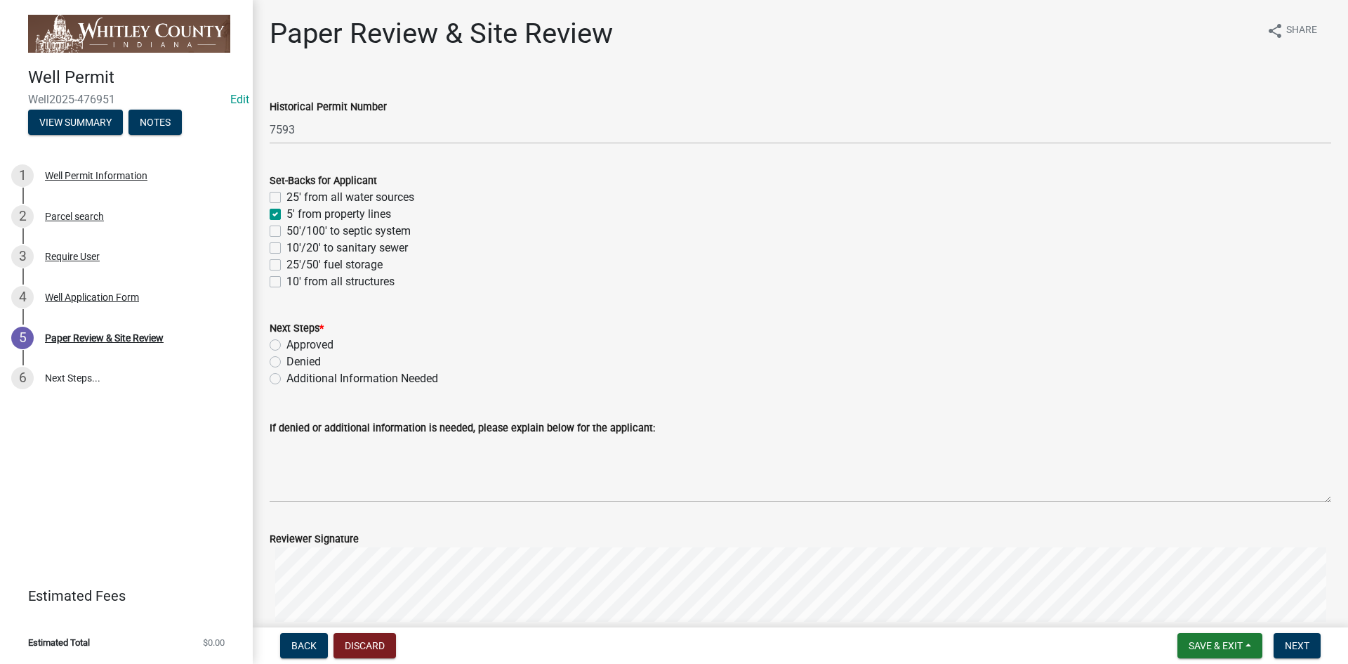
checkbox input "false"
click at [287, 232] on label "50'/100' to septic system" at bounding box center [349, 231] width 124 height 17
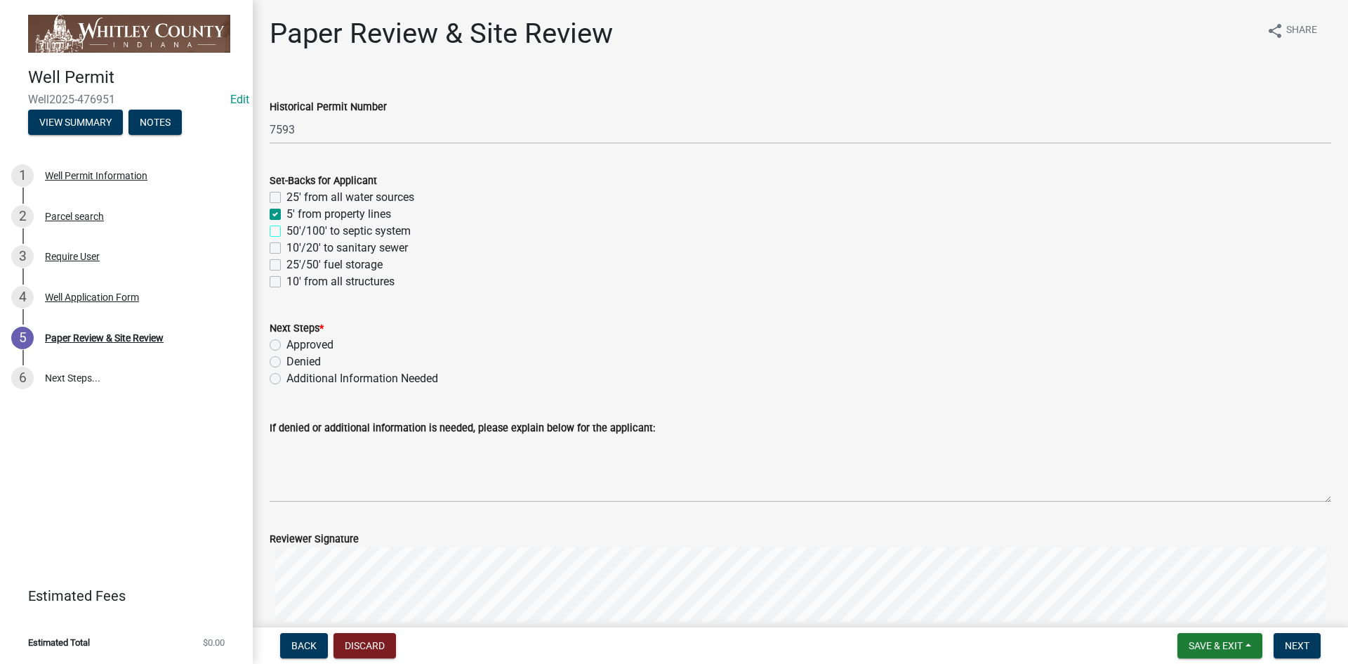
click at [287, 232] on input "50'/100' to septic system" at bounding box center [291, 227] width 9 height 9
checkbox input "true"
checkbox input "false"
checkbox input "true"
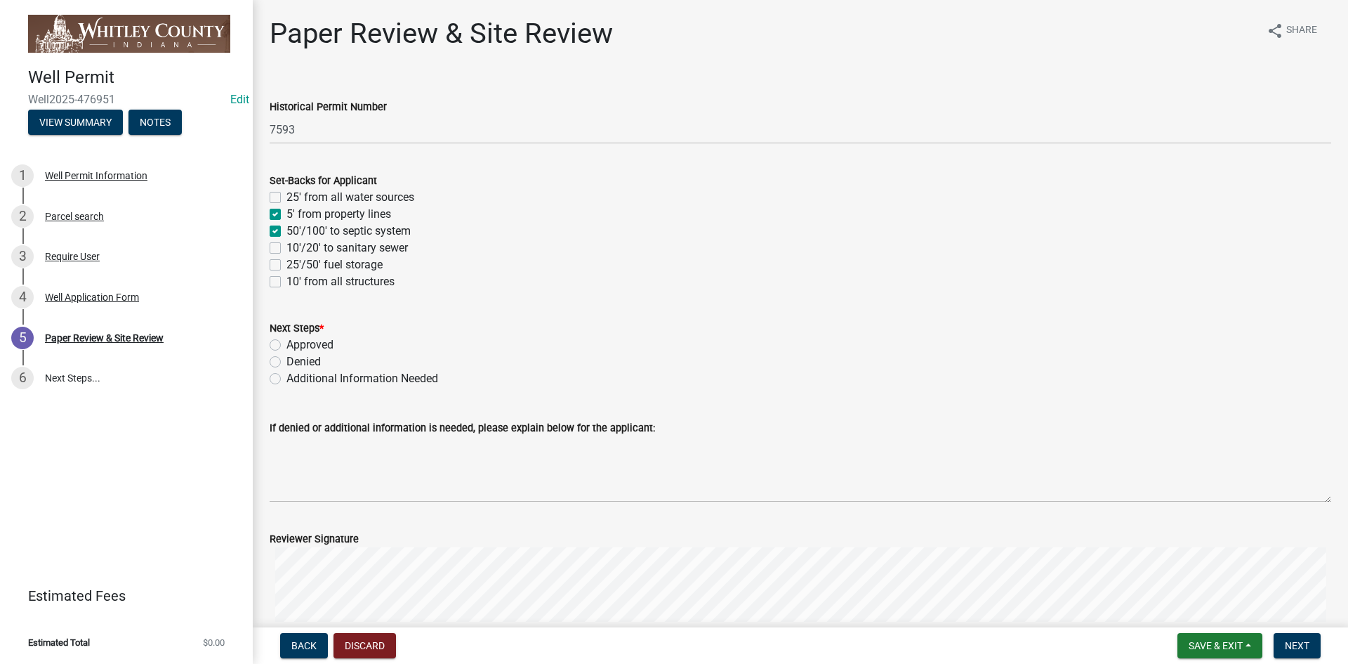
checkbox input "false"
click at [287, 285] on label "10' from all structures" at bounding box center [341, 281] width 108 height 17
click at [287, 282] on input "10' from all structures" at bounding box center [291, 277] width 9 height 9
checkbox input "true"
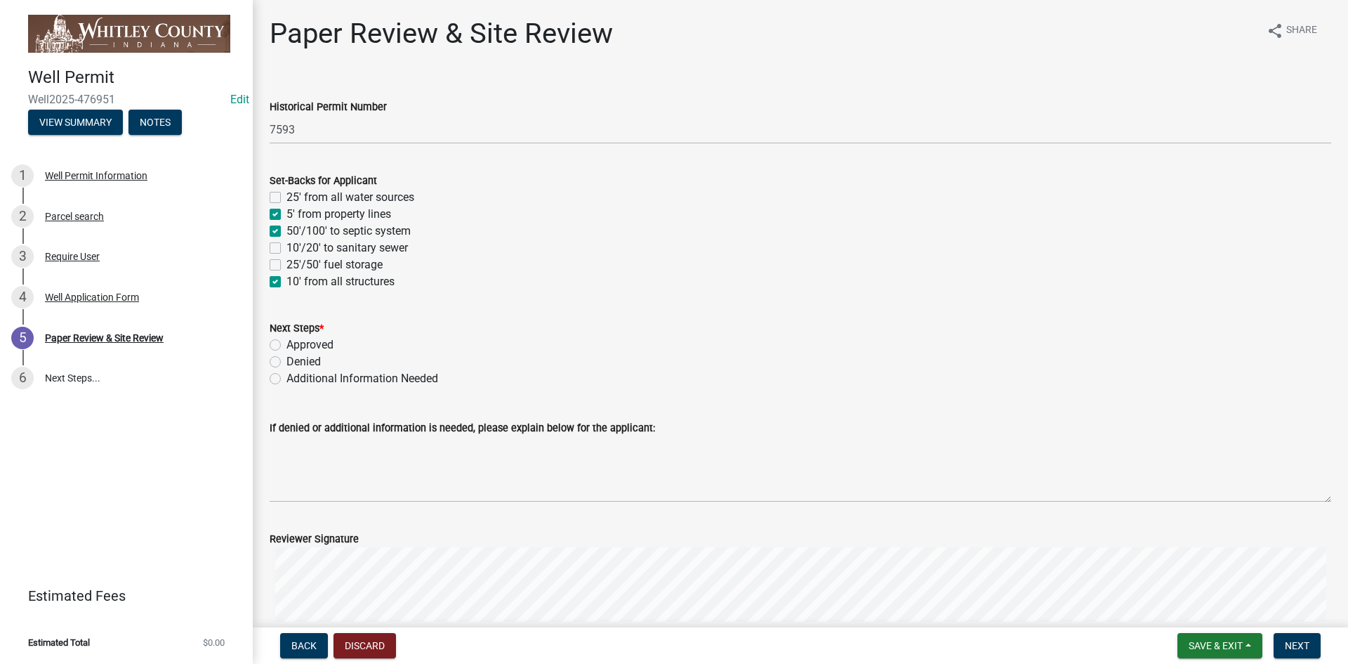
checkbox input "false"
checkbox input "true"
checkbox input "false"
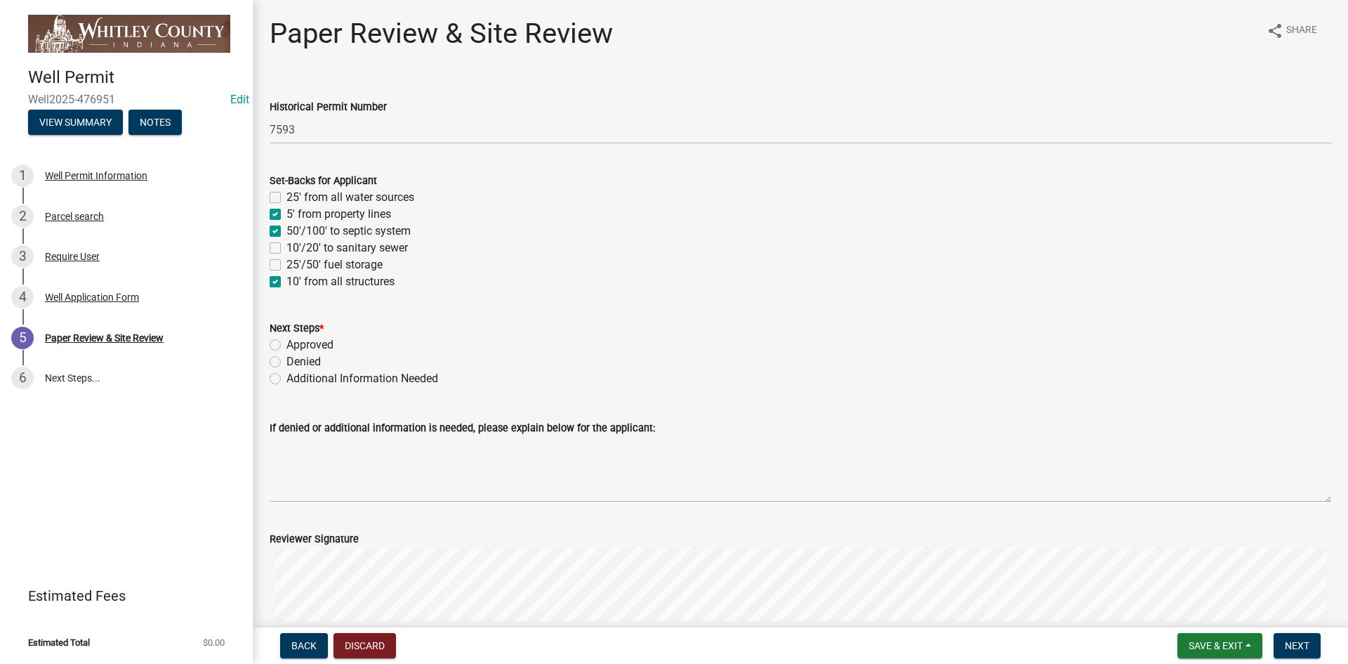
checkbox input "true"
click at [287, 339] on label "Approved" at bounding box center [310, 344] width 47 height 17
click at [287, 339] on input "Approved" at bounding box center [291, 340] width 9 height 9
radio input "true"
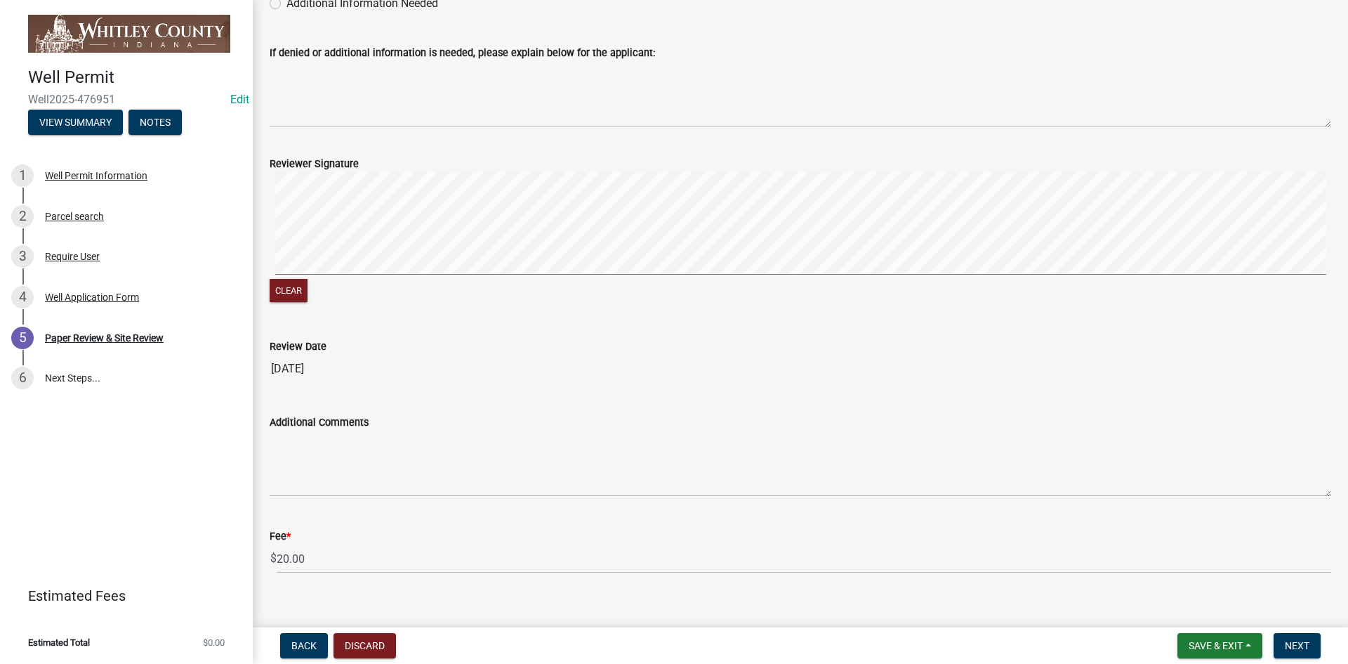
scroll to position [394, 0]
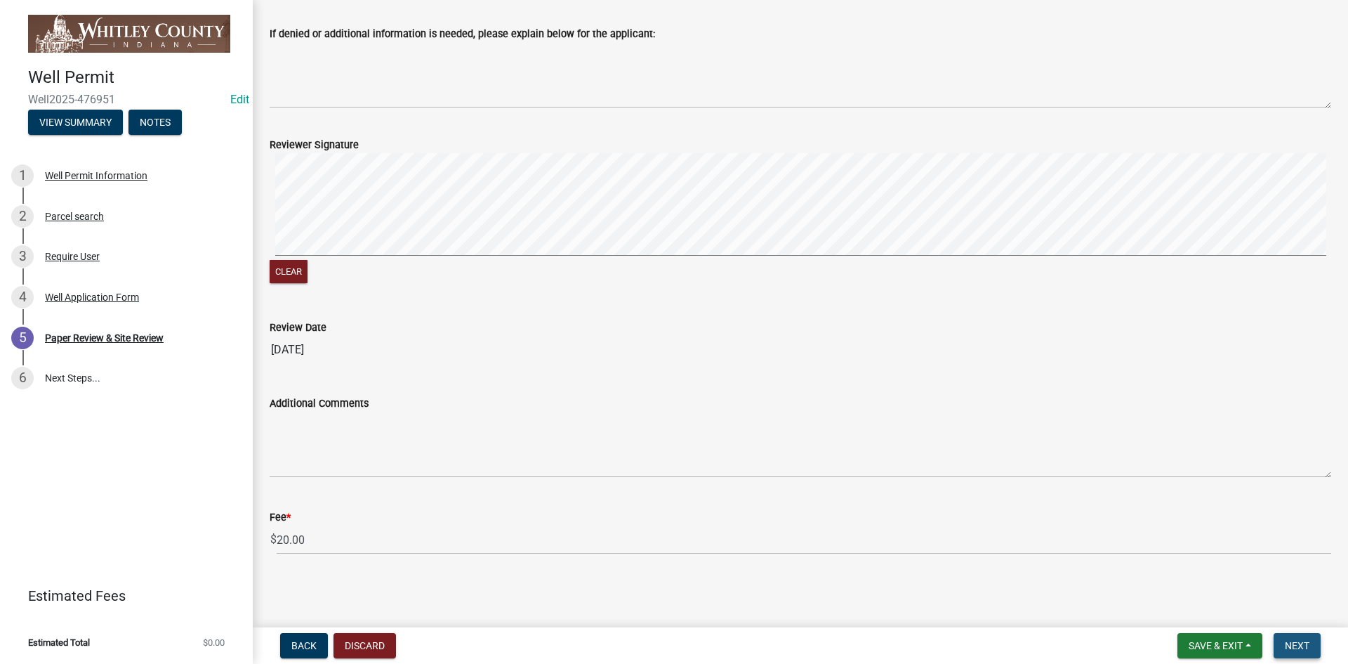
click at [706, 444] on span "Next" at bounding box center [1297, 645] width 25 height 11
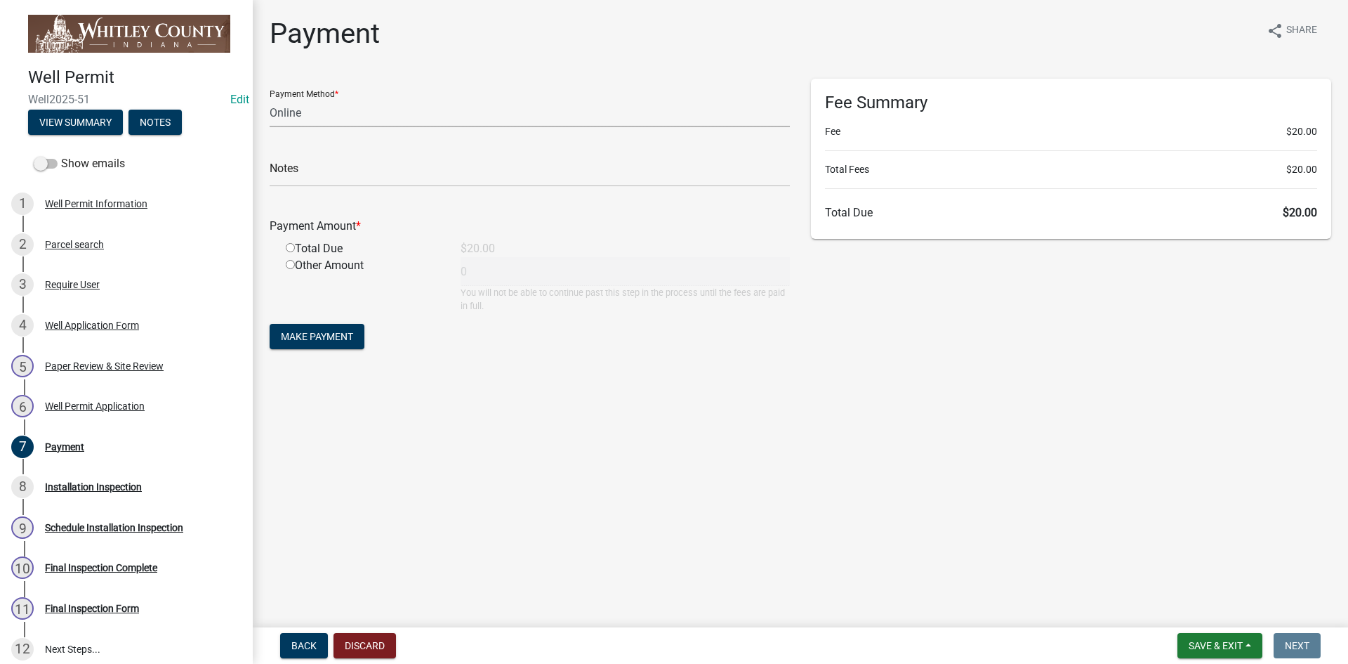
click at [291, 112] on select "Credit Card POS Check Cash Online" at bounding box center [530, 112] width 520 height 29
select select "2: 1"
click at [270, 98] on select "Credit Card POS Check Cash Online" at bounding box center [530, 112] width 520 height 29
click at [289, 246] on input "radio" at bounding box center [290, 247] width 9 height 9
radio input "true"
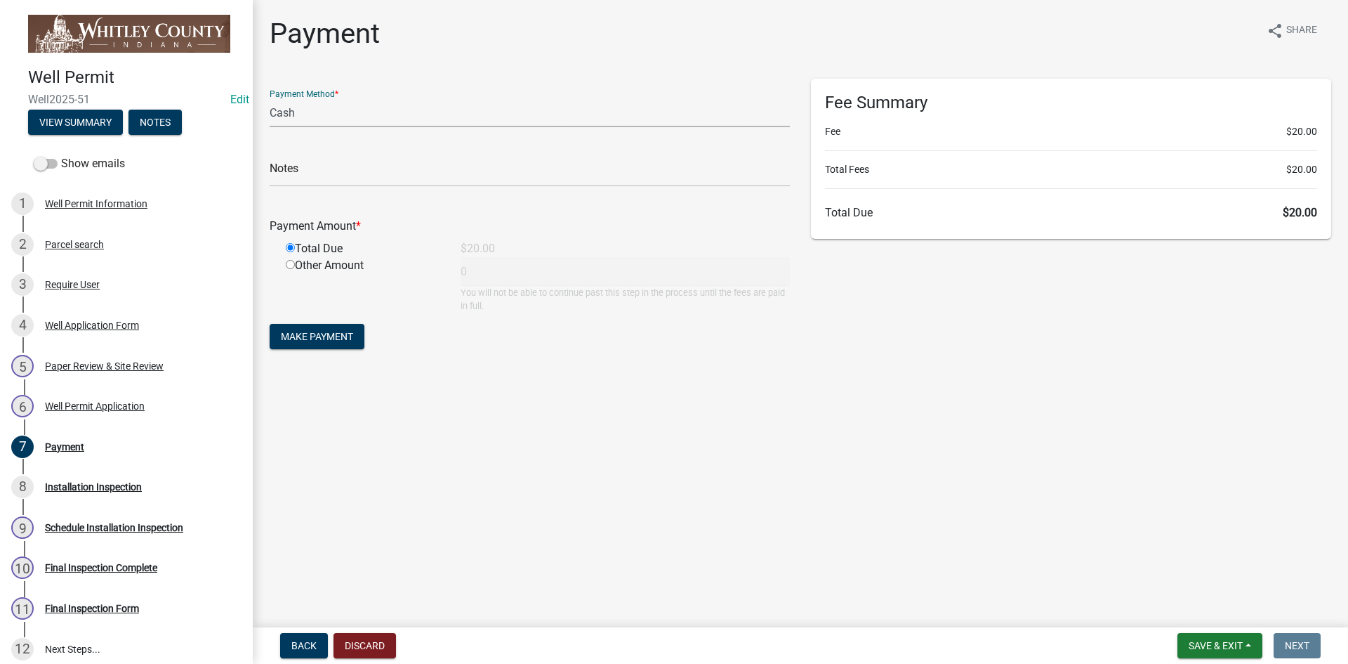
type input "20"
click at [324, 334] on span "Make Payment" at bounding box center [317, 336] width 72 height 11
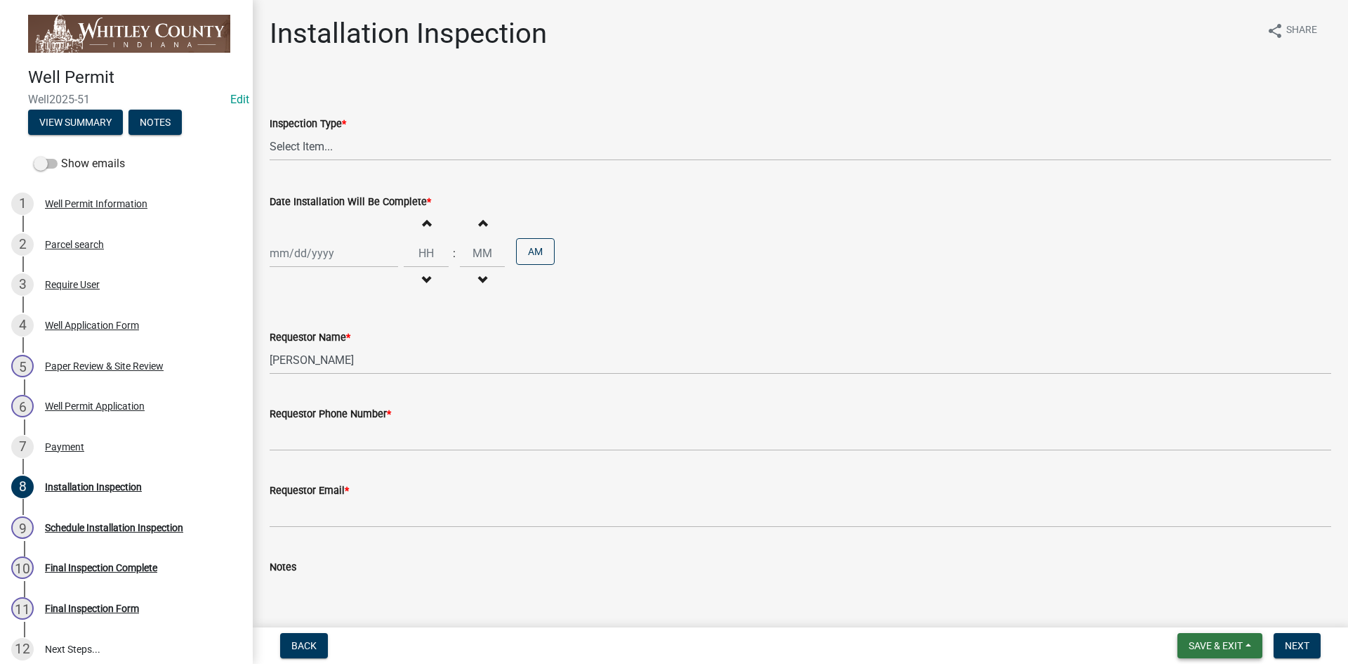
click at [706, 444] on span "Save & Exit" at bounding box center [1216, 645] width 54 height 11
click at [706, 444] on button "Save & Exit" at bounding box center [1206, 609] width 112 height 34
